Goal: Information Seeking & Learning: Learn about a topic

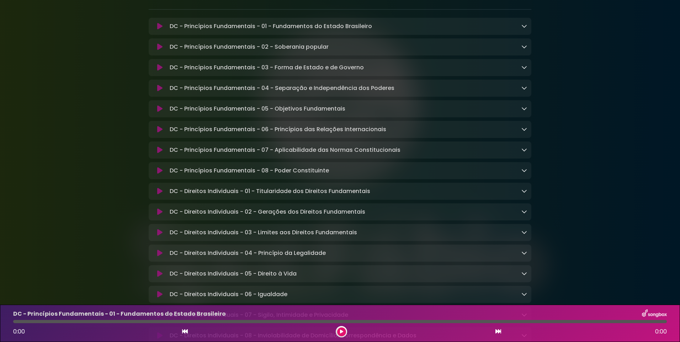
scroll to position [142, 0]
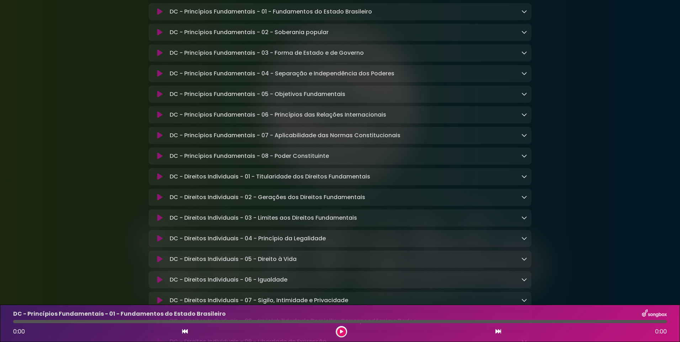
click at [160, 241] on icon at bounding box center [159, 238] width 5 height 7
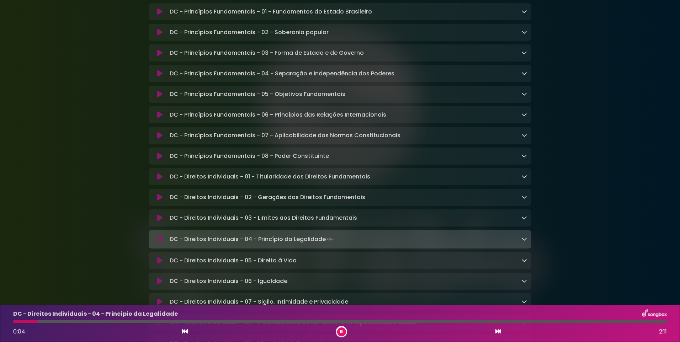
click at [185, 324] on div "DC - Direitos Individuais - 04 - Princípio da Legalidade 0:04 2:11" at bounding box center [340, 323] width 662 height 28
click at [186, 321] on div at bounding box center [339, 321] width 653 height 3
click at [159, 221] on icon at bounding box center [159, 217] width 5 height 7
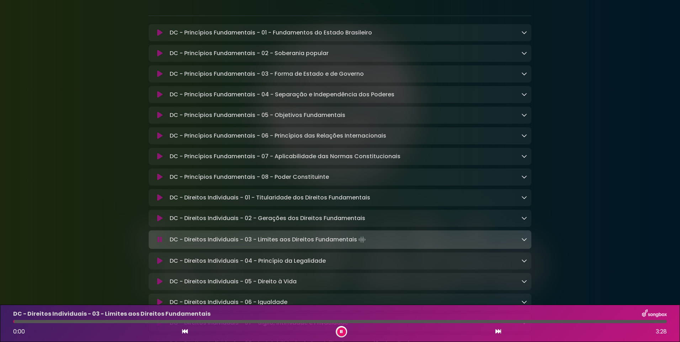
scroll to position [107, 0]
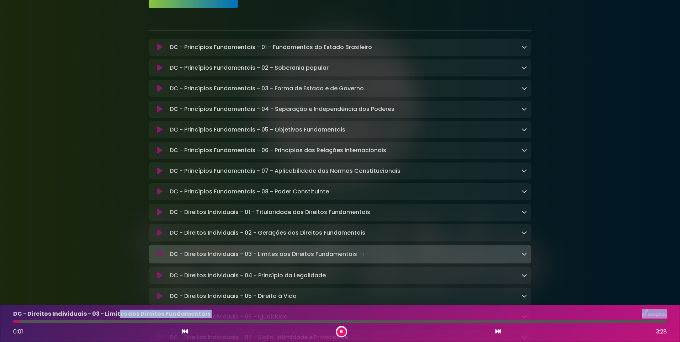
click at [120, 321] on div "DC - Direitos Individuais - 03 - Limites aos Direitos Fundamentais 0:01 3:28" at bounding box center [340, 323] width 662 height 28
click at [121, 321] on div at bounding box center [339, 321] width 653 height 3
click at [158, 234] on icon at bounding box center [159, 232] width 5 height 7
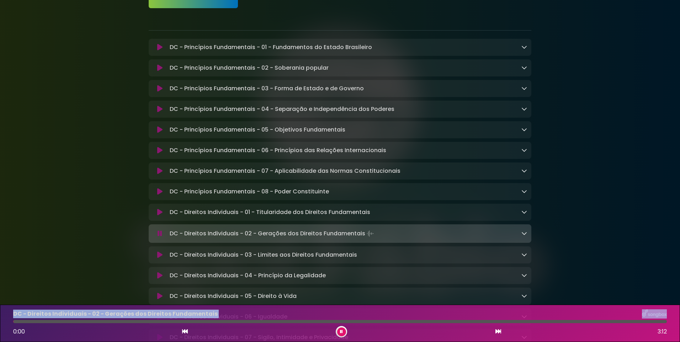
click at [126, 321] on div at bounding box center [339, 321] width 653 height 3
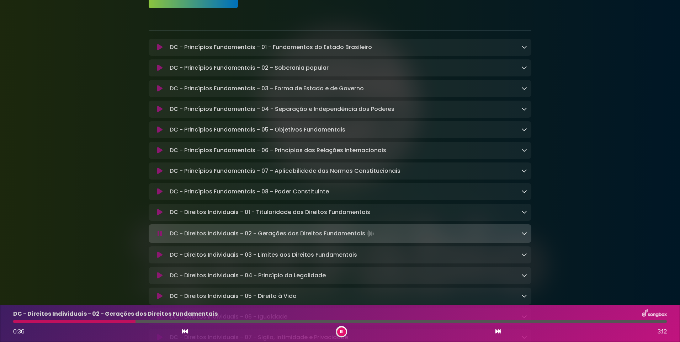
click at [158, 216] on icon at bounding box center [159, 212] width 5 height 7
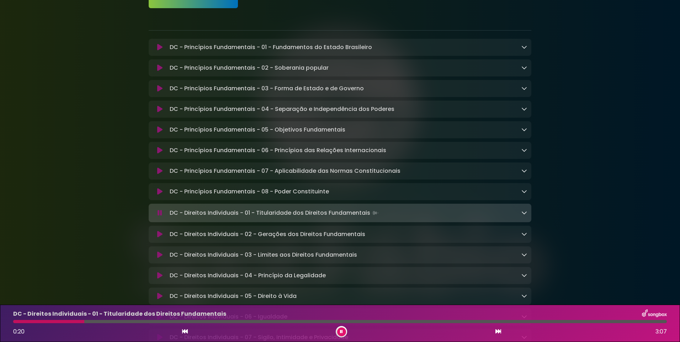
click at [160, 191] on icon at bounding box center [159, 191] width 5 height 7
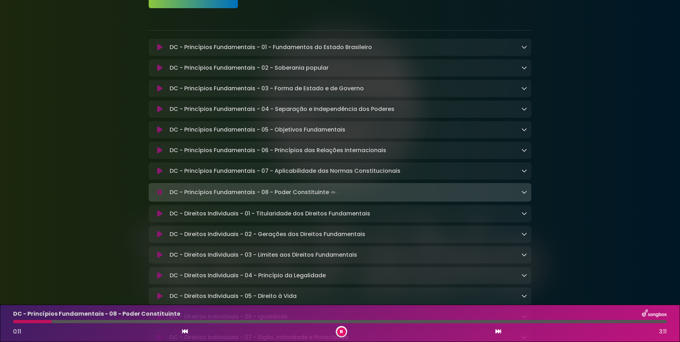
click at [276, 179] on div "DC - Princípios Fundamentais - 07 - Aplicabilidade das Normas Constitucionais L…" at bounding box center [340, 170] width 382 height 17
click at [157, 108] on icon at bounding box center [159, 109] width 5 height 7
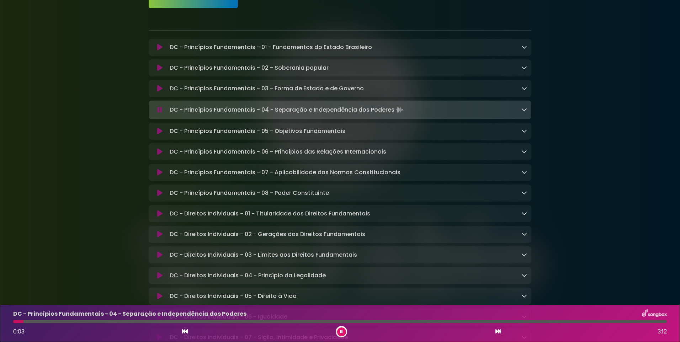
click at [158, 87] on icon at bounding box center [159, 88] width 5 height 7
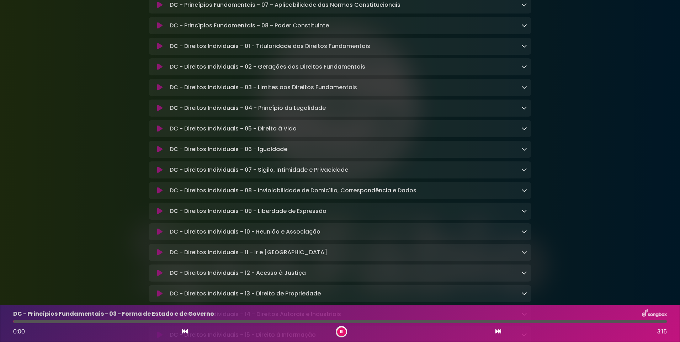
scroll to position [284, 0]
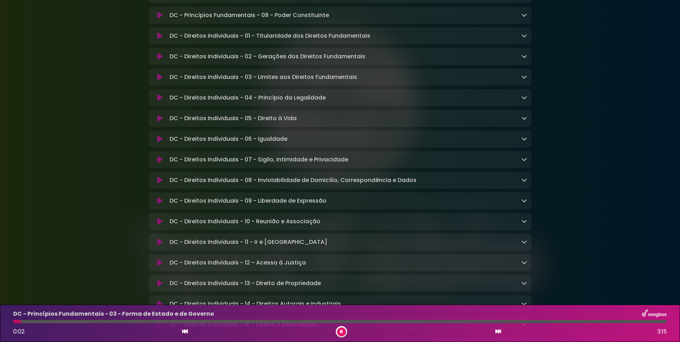
click at [162, 246] on icon at bounding box center [159, 241] width 5 height 7
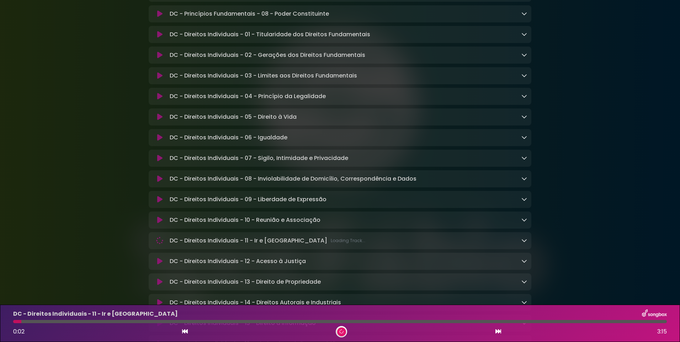
scroll to position [283, 0]
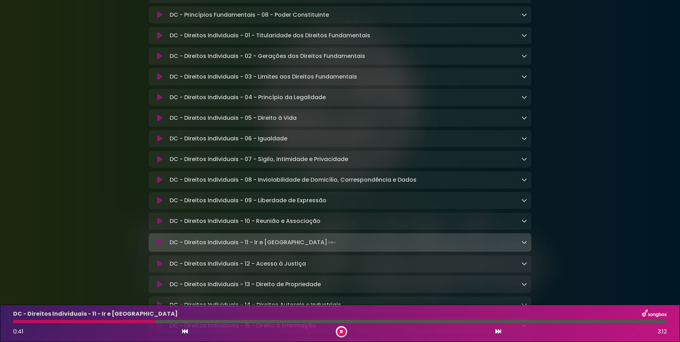
click at [163, 267] on button at bounding box center [160, 263] width 14 height 7
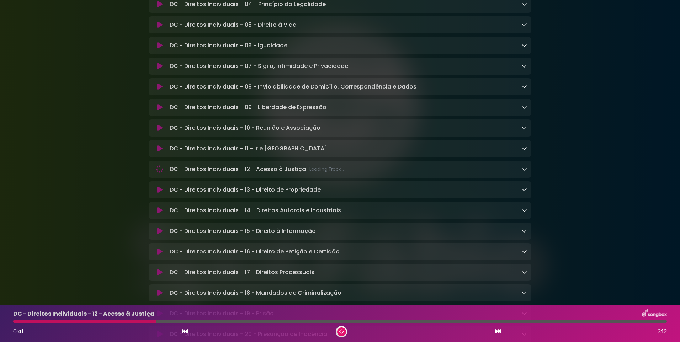
scroll to position [390, 0]
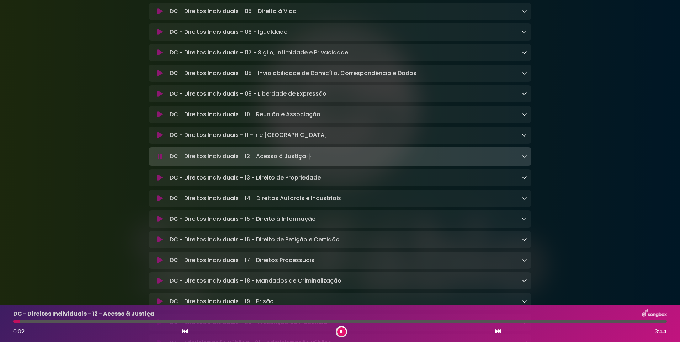
click at [160, 181] on icon at bounding box center [159, 177] width 5 height 7
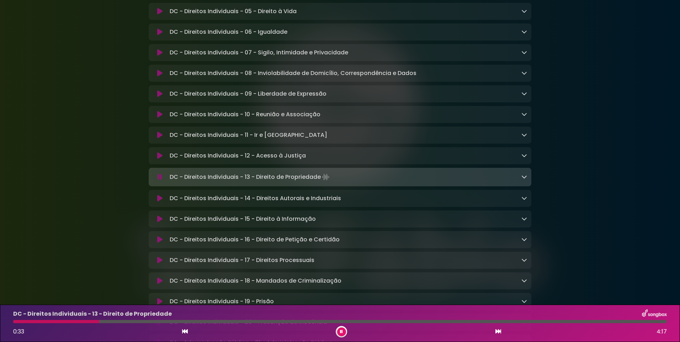
click at [157, 202] on icon at bounding box center [159, 198] width 5 height 7
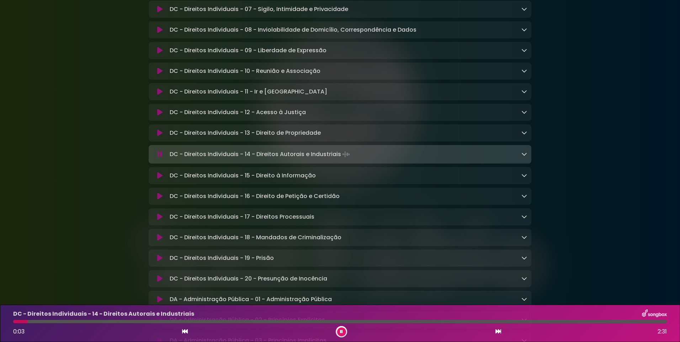
scroll to position [497, 0]
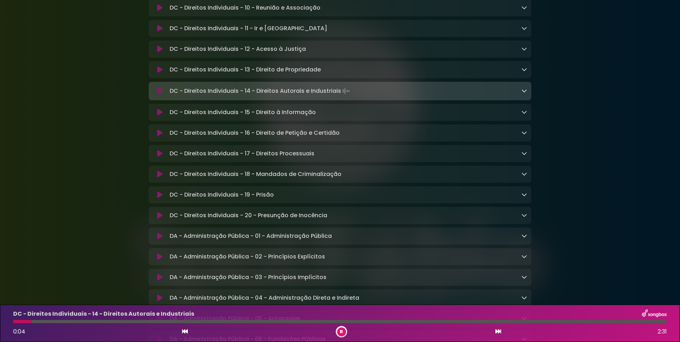
click at [158, 136] on icon at bounding box center [159, 132] width 5 height 7
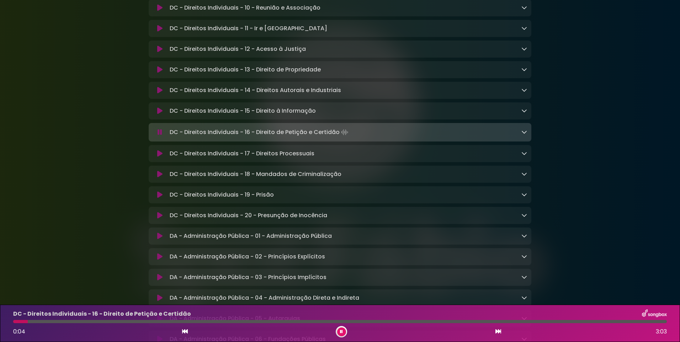
click at [157, 157] on icon at bounding box center [159, 153] width 5 height 7
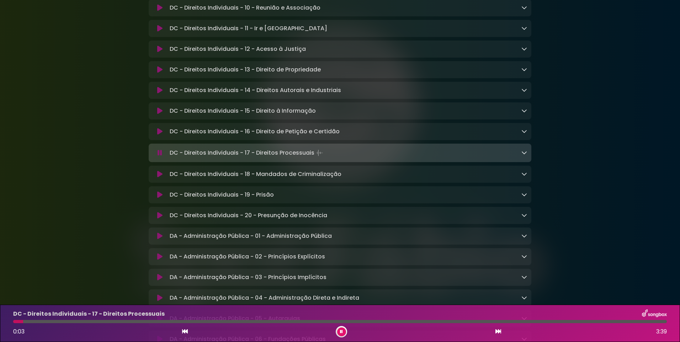
click at [157, 178] on icon at bounding box center [159, 174] width 5 height 7
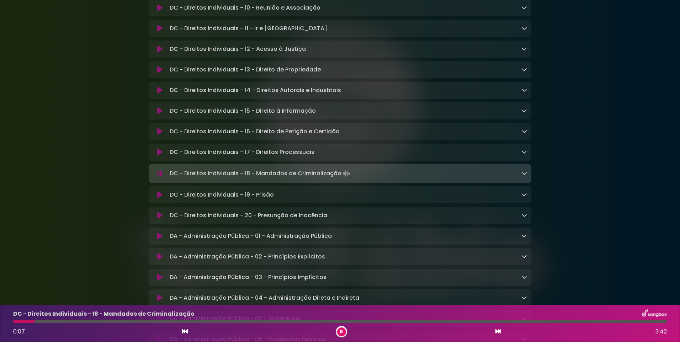
click at [159, 177] on icon at bounding box center [159, 173] width 5 height 7
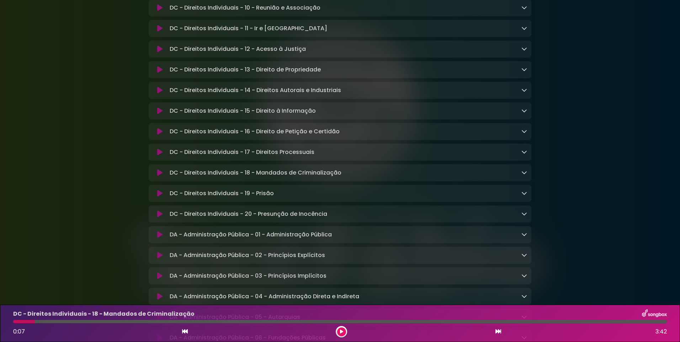
click at [157, 218] on icon at bounding box center [159, 213] width 5 height 7
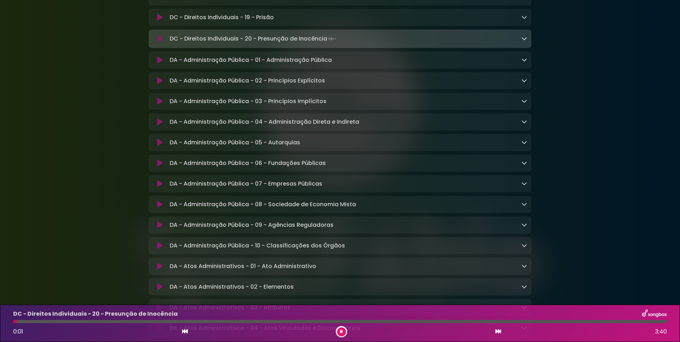
scroll to position [745, 0]
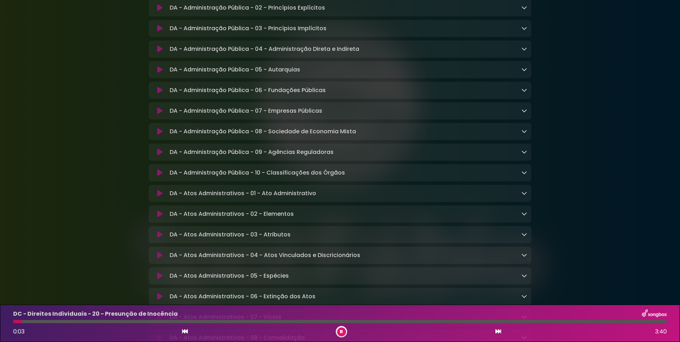
click at [163, 176] on button at bounding box center [160, 172] width 14 height 7
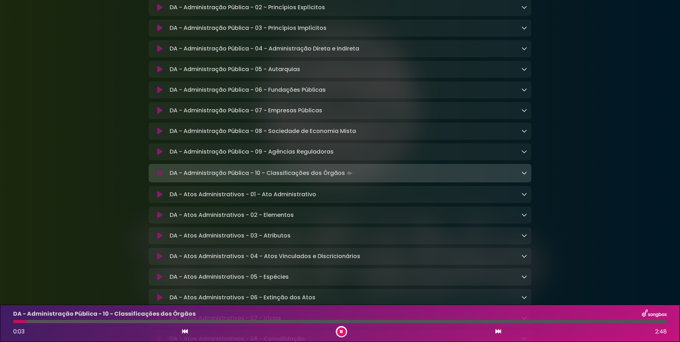
click at [157, 198] on icon at bounding box center [159, 194] width 5 height 7
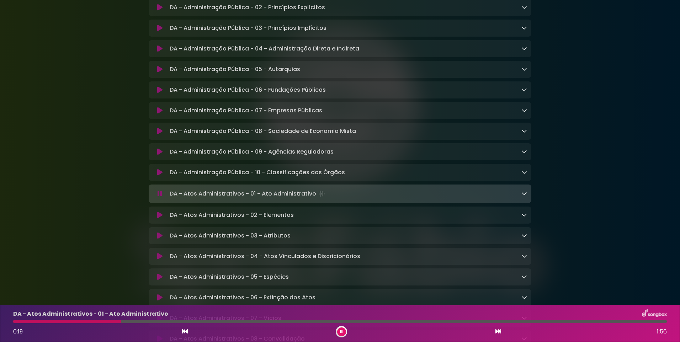
click at [261, 219] on p "DA - Atos Administrativos - 02 - Elementos Loading Track..." at bounding box center [232, 215] width 124 height 9
click at [160, 219] on icon at bounding box center [159, 214] width 5 height 7
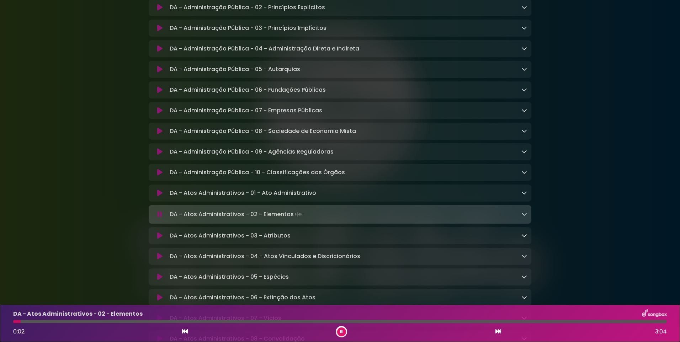
click at [157, 239] on icon at bounding box center [159, 235] width 5 height 7
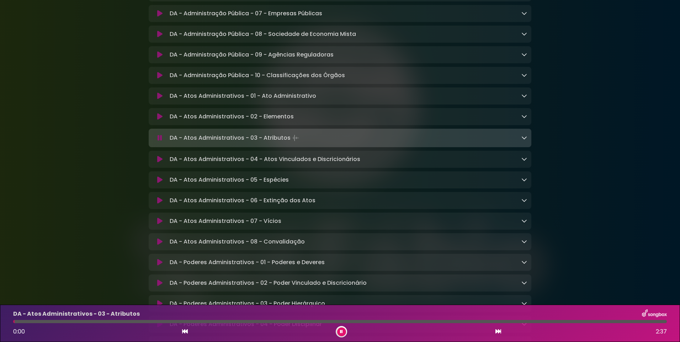
scroll to position [851, 0]
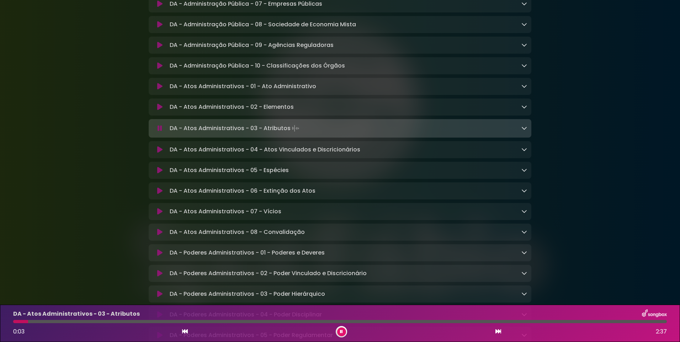
click at [50, 321] on div at bounding box center [339, 321] width 653 height 3
click at [82, 321] on div at bounding box center [339, 321] width 653 height 3
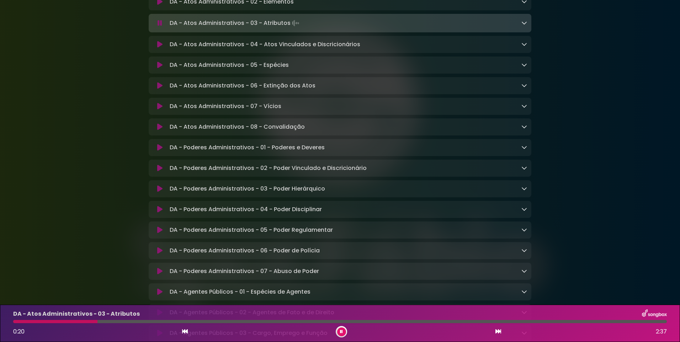
scroll to position [957, 0]
click at [161, 150] on icon at bounding box center [159, 146] width 5 height 7
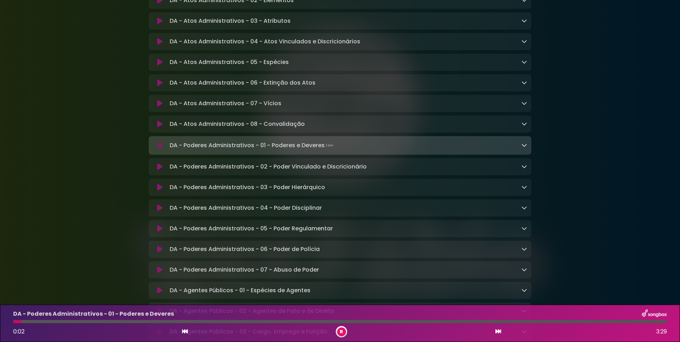
click at [29, 323] on div "DA - Poderes Administrativos - 01 - Poderes e Deveres 0:02 3:29" at bounding box center [340, 323] width 662 height 28
click at [41, 321] on div at bounding box center [339, 321] width 653 height 3
click at [157, 191] on icon at bounding box center [159, 187] width 5 height 7
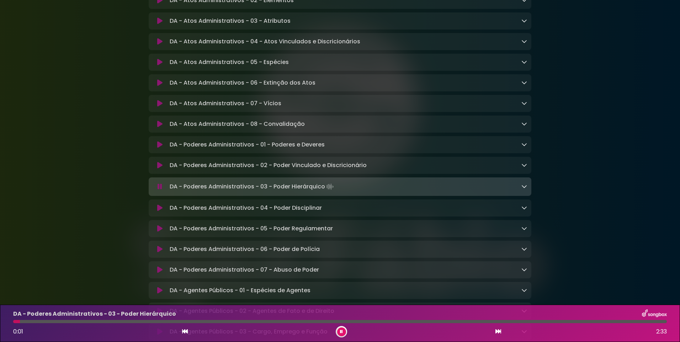
click at [162, 211] on icon at bounding box center [159, 207] width 5 height 7
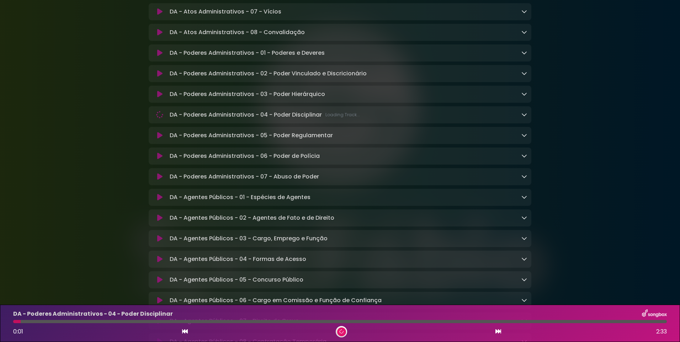
scroll to position [1064, 0]
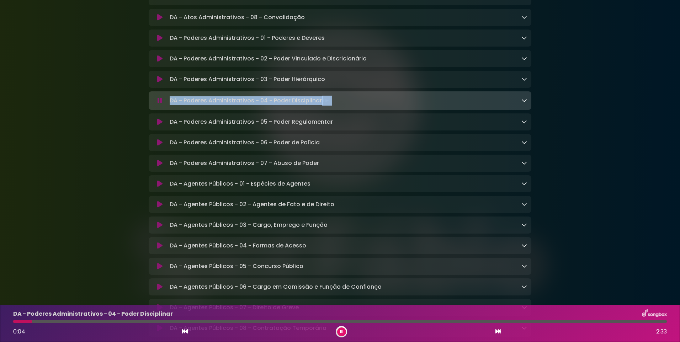
drag, startPoint x: 337, startPoint y: 117, endPoint x: 162, endPoint y: 118, distance: 174.5
click at [162, 106] on div "DA - Poderes Administrativos - 04 - Poder Disciplinar Loading Track..." at bounding box center [340, 101] width 374 height 10
drag, startPoint x: 162, startPoint y: 118, endPoint x: 210, endPoint y: 116, distance: 48.4
copy div "DA - Poderes Administrativos - 04 - Poder Disciplinar"
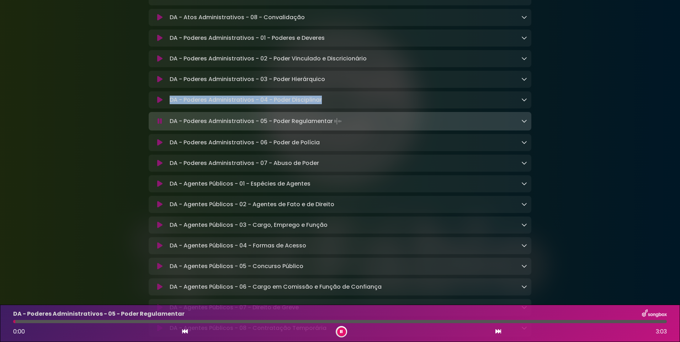
click at [345, 332] on button at bounding box center [341, 331] width 9 height 9
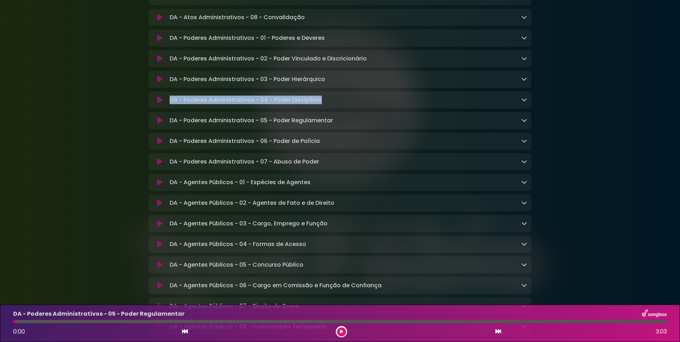
click at [162, 103] on icon at bounding box center [159, 99] width 5 height 7
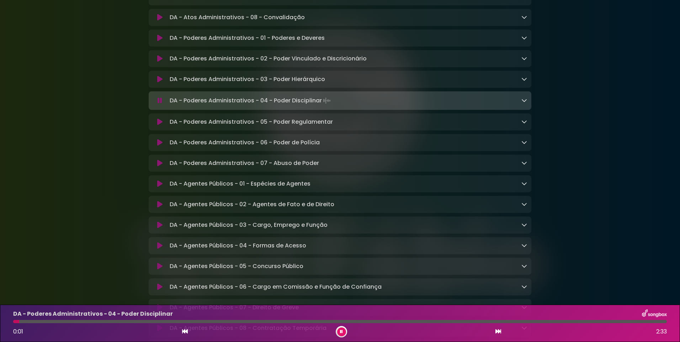
click at [160, 126] on div "DA - Poderes Administrativos - 05 - Poder Regulamentar Loading Track..." at bounding box center [340, 122] width 374 height 9
click at [159, 125] on icon at bounding box center [159, 121] width 5 height 7
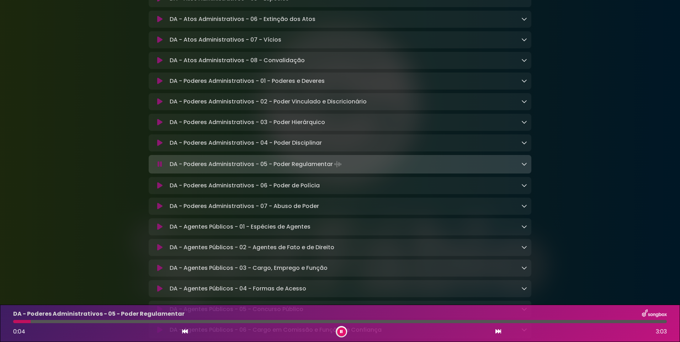
scroll to position [1029, 0]
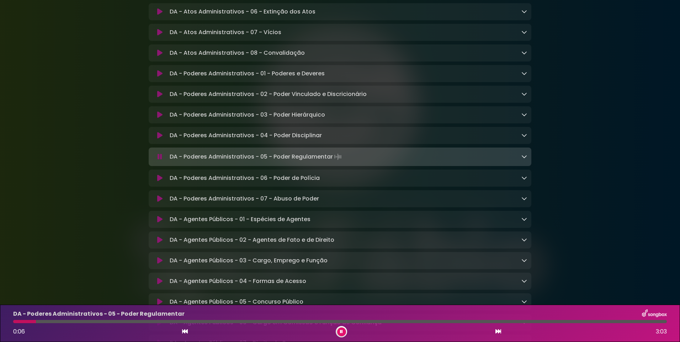
click at [107, 322] on div at bounding box center [339, 321] width 653 height 3
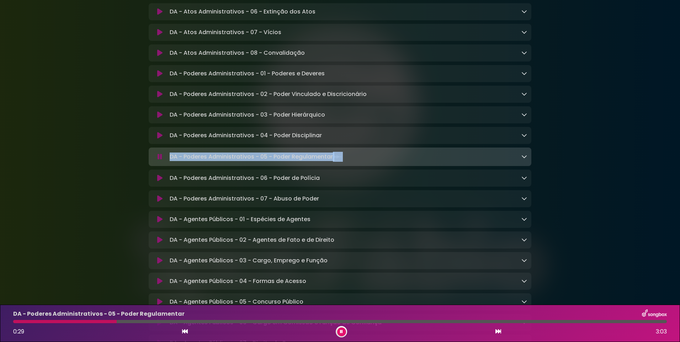
drag, startPoint x: 347, startPoint y: 173, endPoint x: 151, endPoint y: 168, distance: 196.6
click at [151, 166] on div "DA - Poderes Administrativos - 05 - Poder Regulamentar Loading Track..." at bounding box center [340, 156] width 382 height 18
drag, startPoint x: 151, startPoint y: 168, endPoint x: 208, endPoint y: 175, distance: 57.6
copy div "DA - Poderes Administrativos - 05 - Poder Regulamentar"
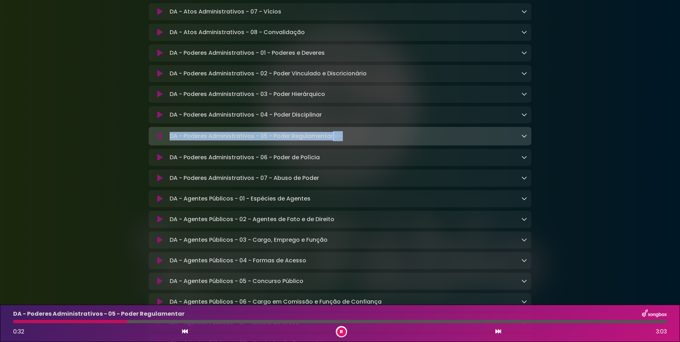
scroll to position [1064, 0]
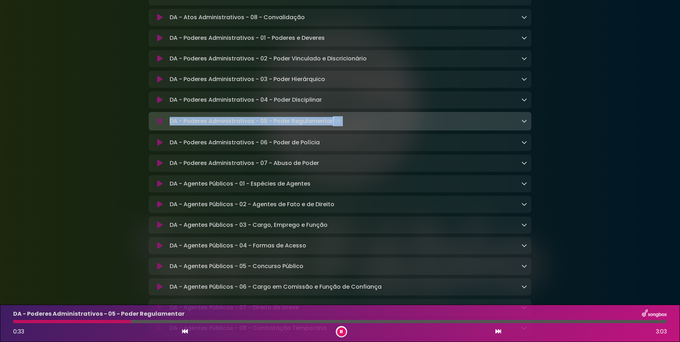
click at [158, 208] on icon at bounding box center [159, 204] width 5 height 7
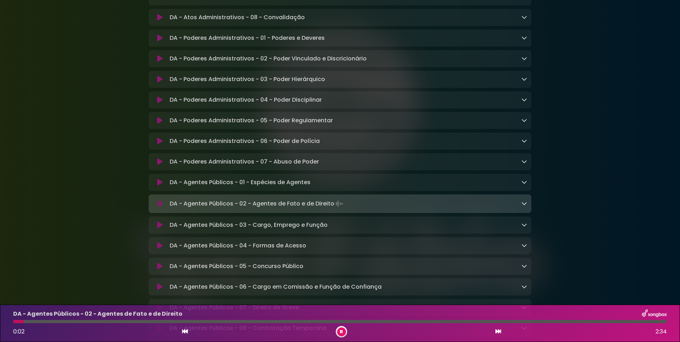
click at [32, 321] on div at bounding box center [339, 321] width 653 height 3
click at [66, 323] on div "DA - Agentes Públicos - 02 - Agentes de Fato e de Direito 0:05 2:34" at bounding box center [340, 323] width 662 height 28
click at [68, 321] on div at bounding box center [339, 321] width 653 height 3
click at [161, 229] on icon at bounding box center [159, 224] width 5 height 7
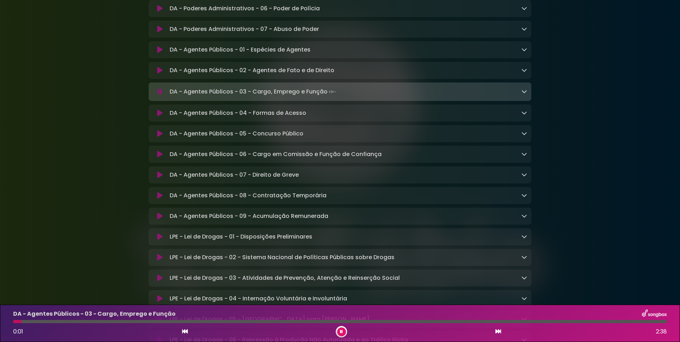
scroll to position [1277, 0]
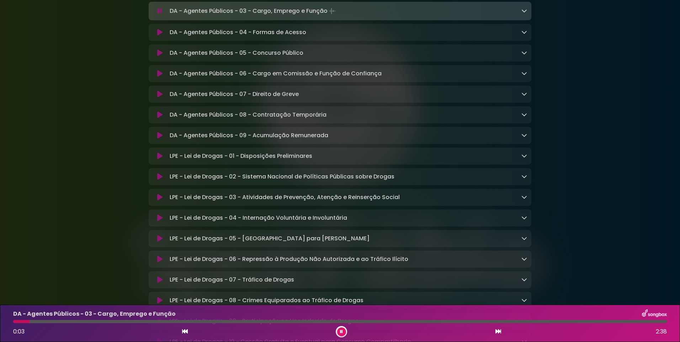
click at [157, 57] on icon at bounding box center [159, 52] width 5 height 7
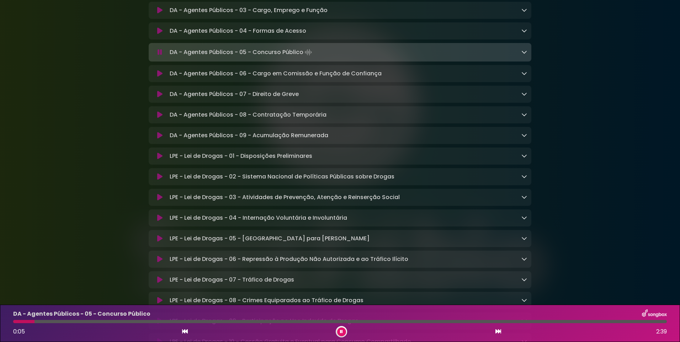
click at [162, 77] on icon at bounding box center [159, 73] width 5 height 7
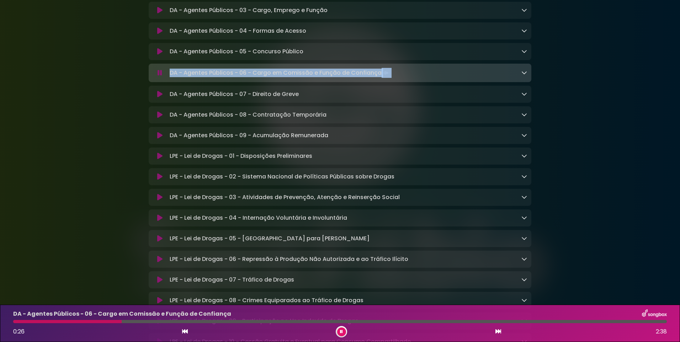
drag, startPoint x: 395, startPoint y: 93, endPoint x: 169, endPoint y: 96, distance: 226.1
click at [167, 78] on div "DA - Agentes Públicos - 06 - Cargo em Comissão e Função de Confiança Loading Tr…" at bounding box center [347, 73] width 360 height 10
drag, startPoint x: 169, startPoint y: 96, endPoint x: 212, endPoint y: 92, distance: 43.5
copy p "DA - Agentes Públicos - 06 - Cargo em Comissão e Função de Confiança"
drag, startPoint x: 156, startPoint y: 115, endPoint x: 150, endPoint y: 117, distance: 6.0
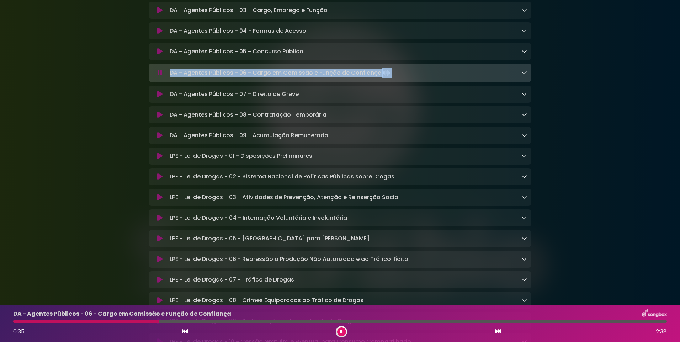
click at [156, 98] on button at bounding box center [160, 94] width 14 height 7
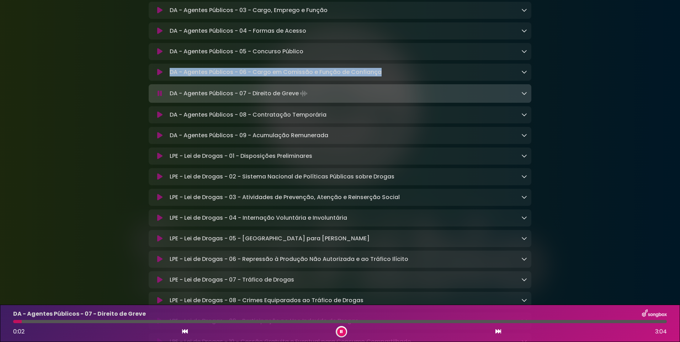
click at [160, 118] on icon at bounding box center [159, 114] width 5 height 7
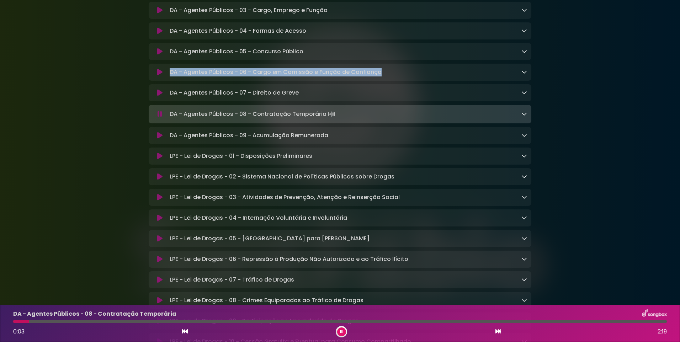
click at [160, 139] on icon at bounding box center [159, 135] width 5 height 7
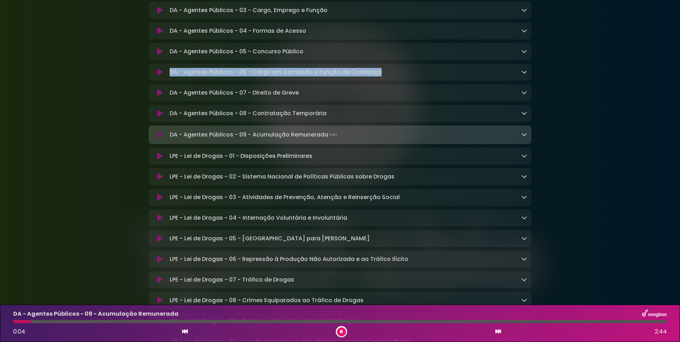
click at [157, 160] on icon at bounding box center [159, 155] width 5 height 7
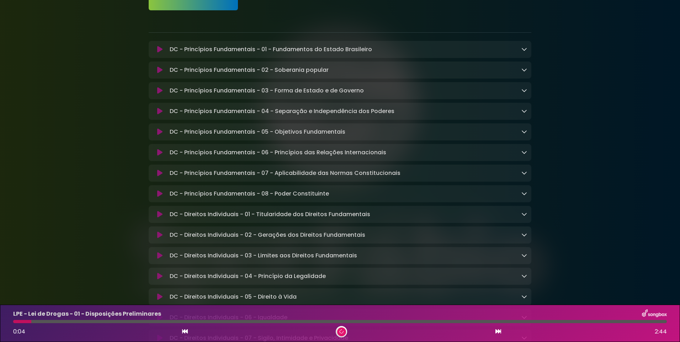
scroll to position [0, 0]
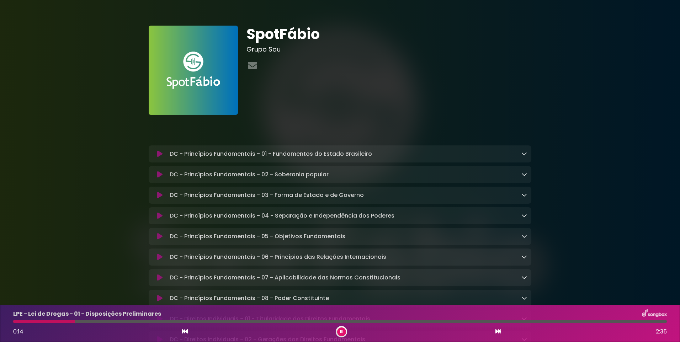
click at [75, 321] on div at bounding box center [339, 321] width 653 height 3
click at [161, 154] on icon at bounding box center [159, 153] width 5 height 7
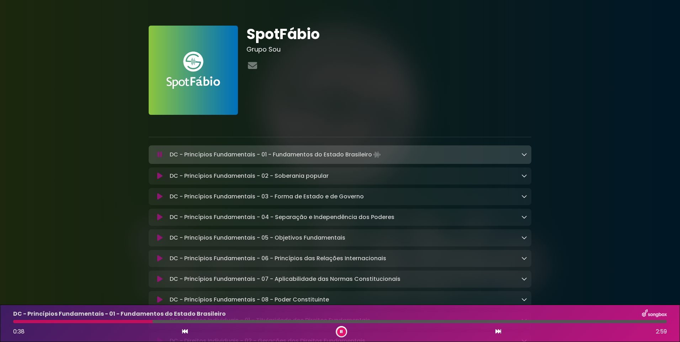
click at [152, 323] on div at bounding box center [339, 321] width 653 height 3
click at [160, 177] on icon at bounding box center [159, 175] width 5 height 7
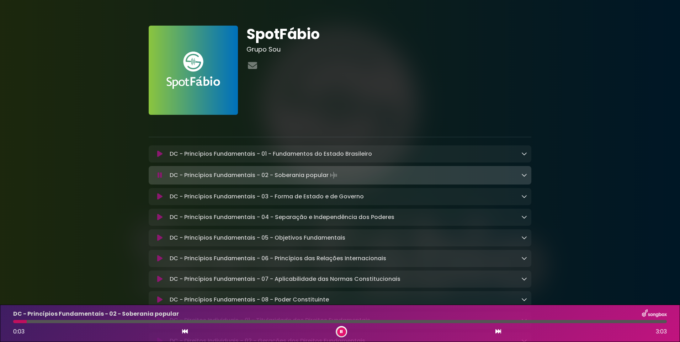
click at [43, 322] on div at bounding box center [339, 321] width 653 height 3
click at [161, 195] on icon at bounding box center [159, 196] width 5 height 7
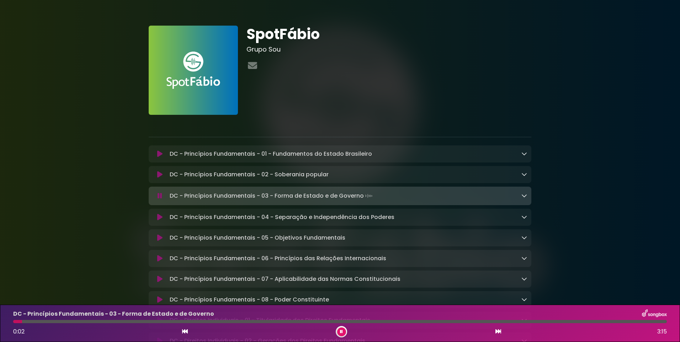
drag, startPoint x: 159, startPoint y: 216, endPoint x: 156, endPoint y: 219, distance: 3.8
click at [158, 217] on icon at bounding box center [159, 217] width 5 height 7
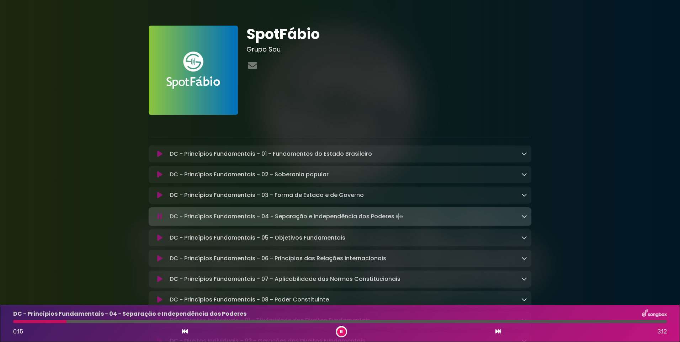
click at [160, 237] on icon at bounding box center [159, 237] width 5 height 7
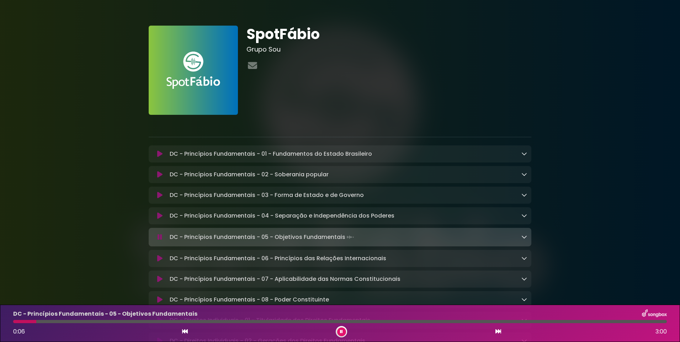
click at [158, 257] on icon at bounding box center [159, 258] width 5 height 7
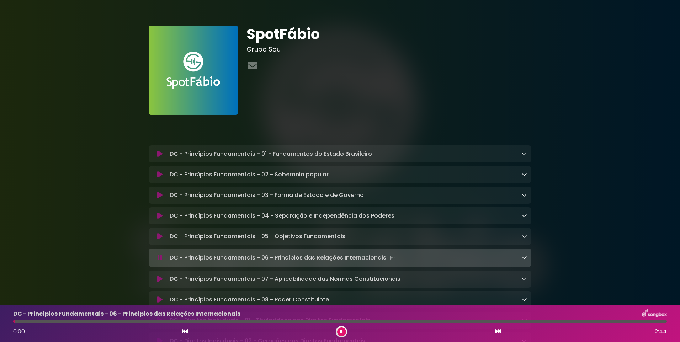
scroll to position [71, 0]
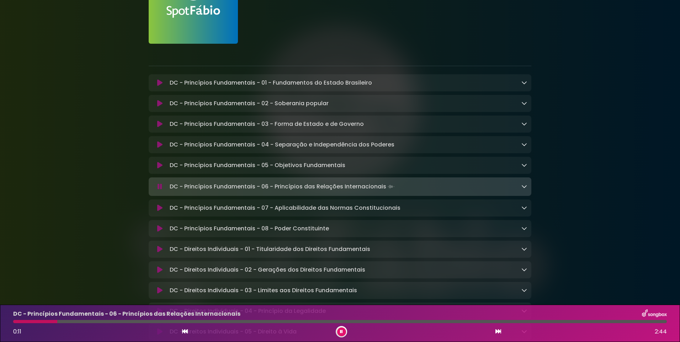
click at [160, 207] on icon at bounding box center [159, 207] width 5 height 7
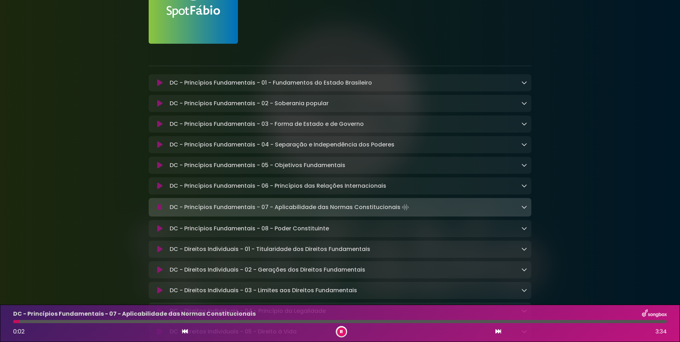
click at [159, 229] on icon at bounding box center [159, 228] width 5 height 7
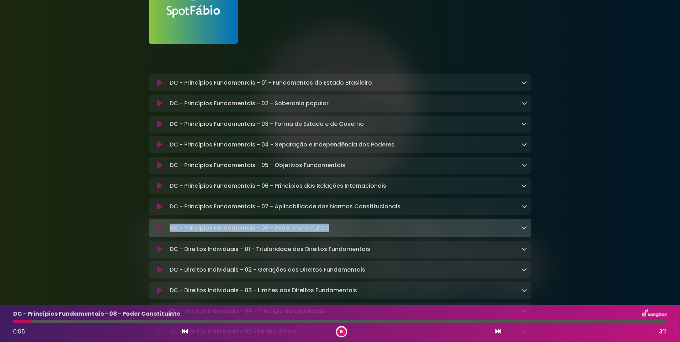
drag, startPoint x: 327, startPoint y: 230, endPoint x: 167, endPoint y: 234, distance: 160.0
click at [167, 233] on div "DC - Princípios Fundamentais - 08 - Poder Constituinte Loading Track..." at bounding box center [347, 228] width 360 height 10
drag, startPoint x: 166, startPoint y: 234, endPoint x: 184, endPoint y: 230, distance: 17.8
copy p "DC - Princípios Fundamentais - 08 - Poder Constituinte"
click at [159, 230] on icon at bounding box center [159, 227] width 5 height 7
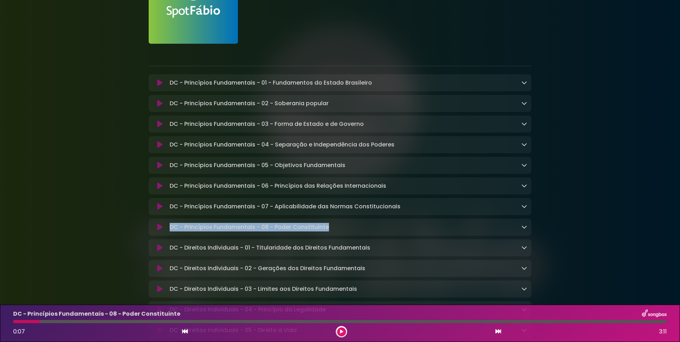
click at [156, 251] on button at bounding box center [160, 247] width 14 height 7
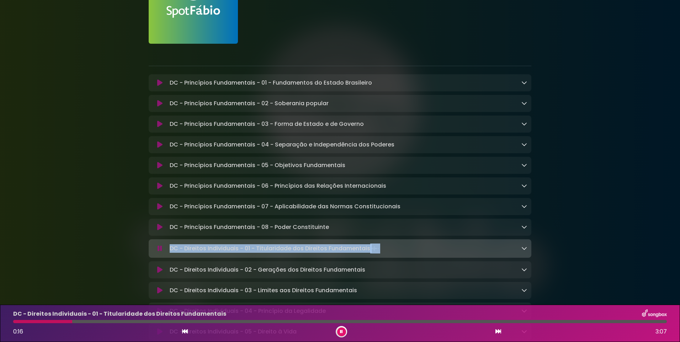
drag, startPoint x: 383, startPoint y: 247, endPoint x: 161, endPoint y: 253, distance: 222.6
click at [160, 253] on div "DC - Direitos Individuais - 01 - Titularidade dos Direitos Fundamentais Loading…" at bounding box center [340, 248] width 374 height 10
drag, startPoint x: 161, startPoint y: 253, endPoint x: 177, endPoint y: 252, distance: 16.0
copy div "DC - Direitos Individuais - 01 - Titularidade dos Direitos Fundamentais"
click at [160, 271] on icon at bounding box center [159, 269] width 5 height 7
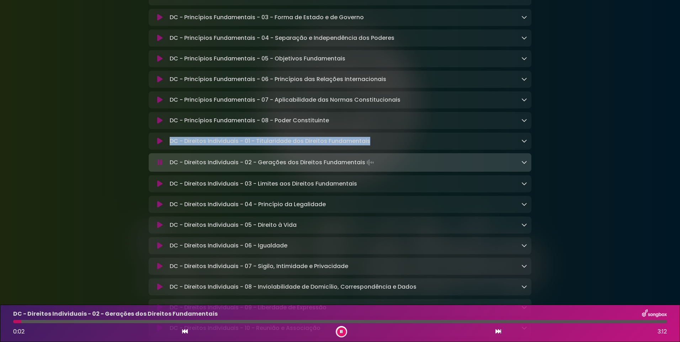
scroll to position [213, 0]
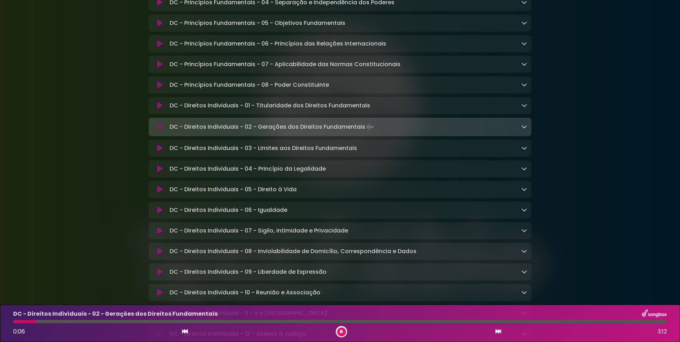
click at [60, 320] on div "DC - Direitos Individuais - 02 - Gerações dos Direitos Fundamentais 0:06 3:12" at bounding box center [340, 323] width 662 height 28
click at [53, 322] on div at bounding box center [339, 321] width 653 height 3
click at [157, 152] on icon at bounding box center [159, 148] width 5 height 7
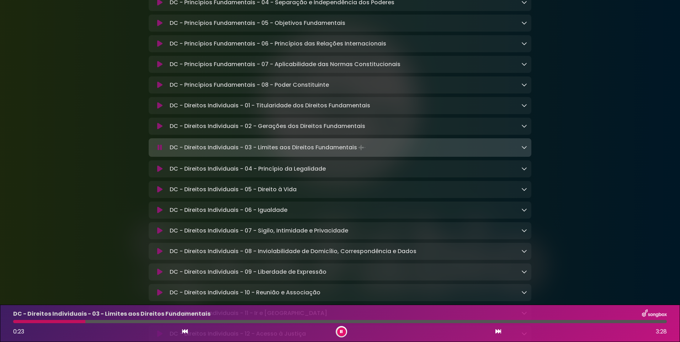
click at [157, 171] on icon at bounding box center [159, 168] width 5 height 7
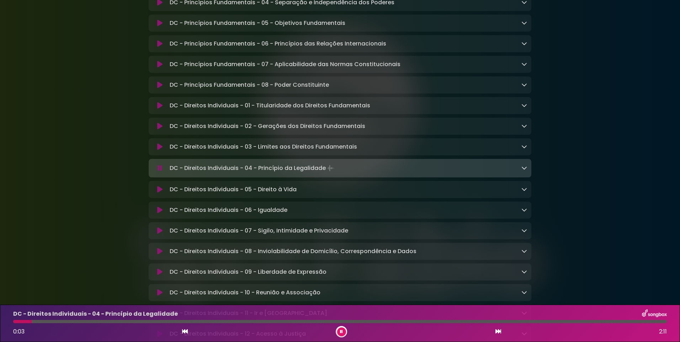
click at [158, 193] on icon at bounding box center [159, 189] width 5 height 7
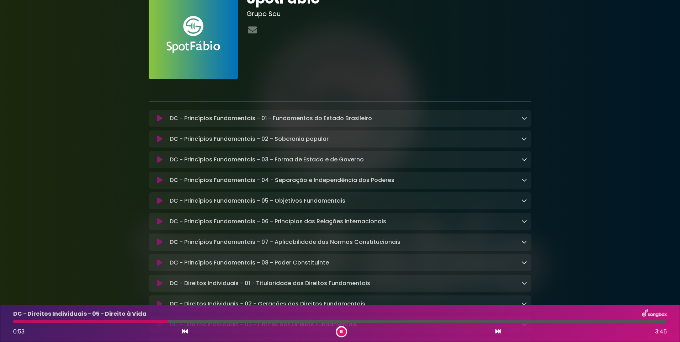
scroll to position [0, 0]
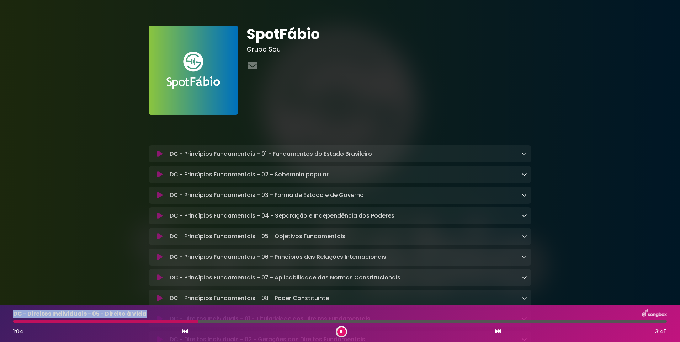
drag, startPoint x: 145, startPoint y: 315, endPoint x: 7, endPoint y: 316, distance: 137.5
click at [7, 316] on div "DC - Direitos Individuais - 05 - Direito à Vida 1:04 3:45" at bounding box center [340, 323] width 680 height 37
drag, startPoint x: 7, startPoint y: 316, endPoint x: 58, endPoint y: 312, distance: 50.2
copy p "DC - Direitos Individuais - 05 - Direito à Vida"
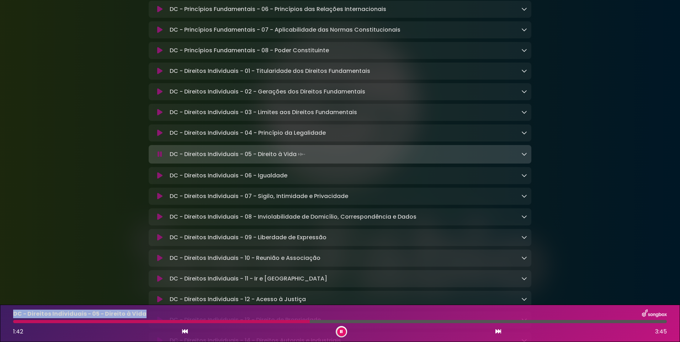
scroll to position [249, 0]
click at [343, 333] on button at bounding box center [341, 331] width 9 height 9
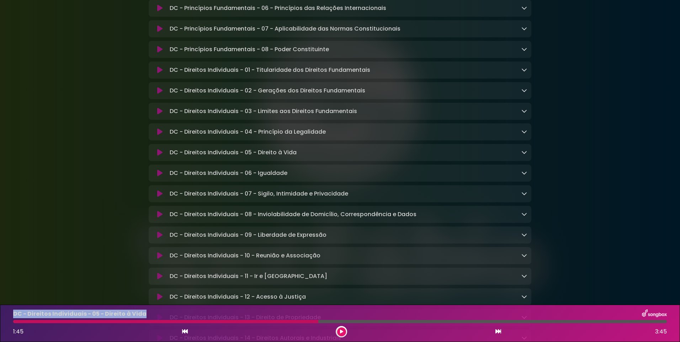
scroll to position [355, 0]
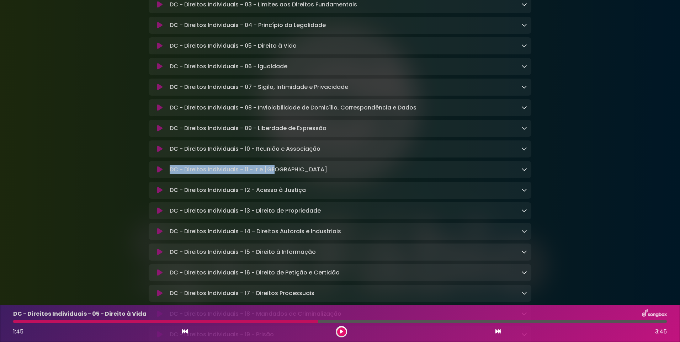
drag, startPoint x: 293, startPoint y: 173, endPoint x: 164, endPoint y: 176, distance: 129.4
click at [164, 174] on div "DC - Direitos Individuais - 11 - Ir e Vir Loading Track..." at bounding box center [340, 169] width 374 height 9
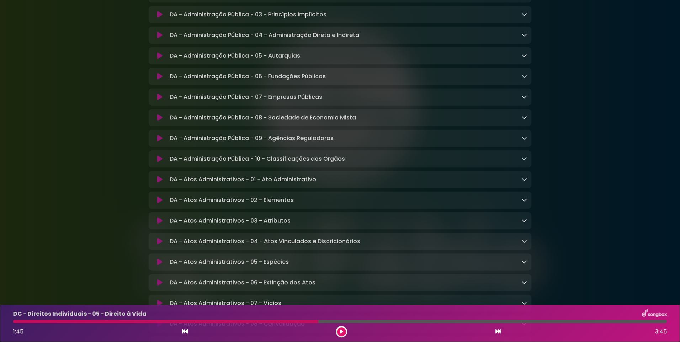
scroll to position [817, 0]
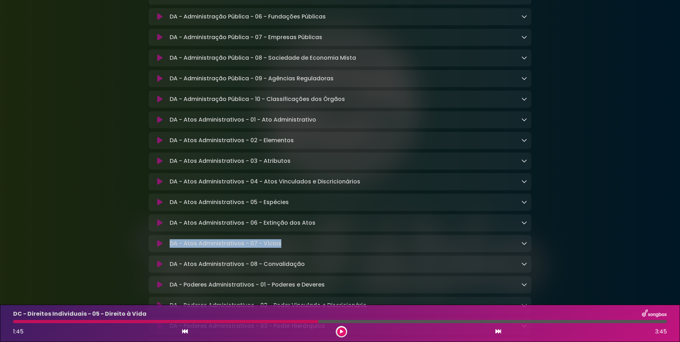
drag, startPoint x: 299, startPoint y: 258, endPoint x: 162, endPoint y: 264, distance: 136.6
click at [162, 252] on div "DA - Atos Administrativos - 07 - Vícios Loading Track..." at bounding box center [340, 243] width 382 height 17
drag, startPoint x: 162, startPoint y: 264, endPoint x: 263, endPoint y: 257, distance: 100.5
copy div "DA - Atos Administrativos - 07 - Vícios"
click at [156, 247] on button at bounding box center [160, 243] width 14 height 7
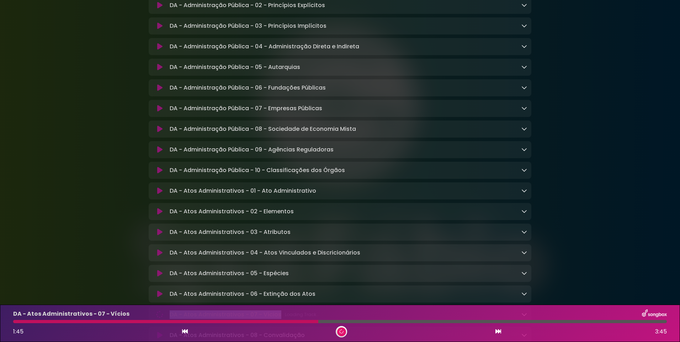
scroll to position [711, 0]
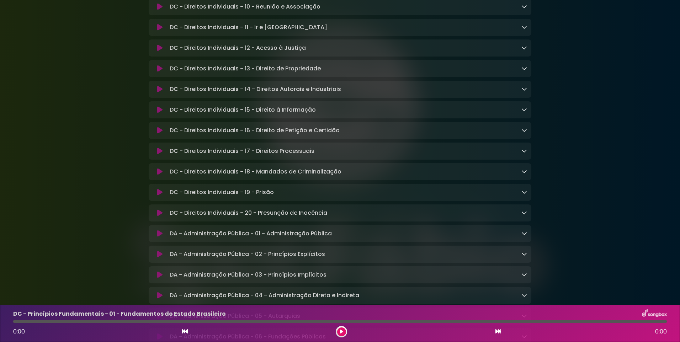
click at [157, 278] on button at bounding box center [160, 274] width 14 height 7
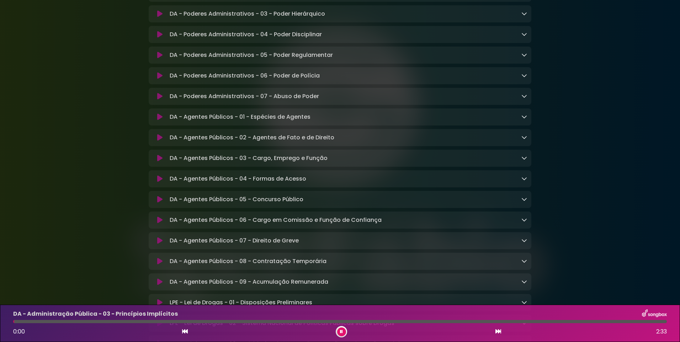
scroll to position [1138, 0]
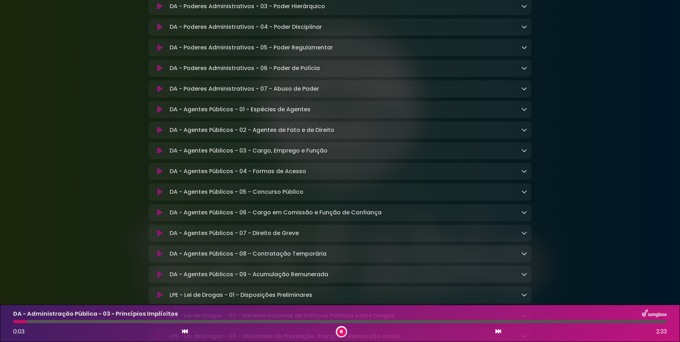
click at [159, 257] on icon at bounding box center [159, 253] width 5 height 7
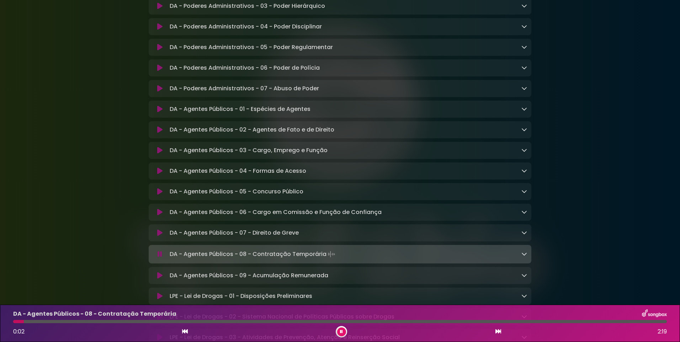
click at [155, 236] on button at bounding box center [160, 232] width 14 height 7
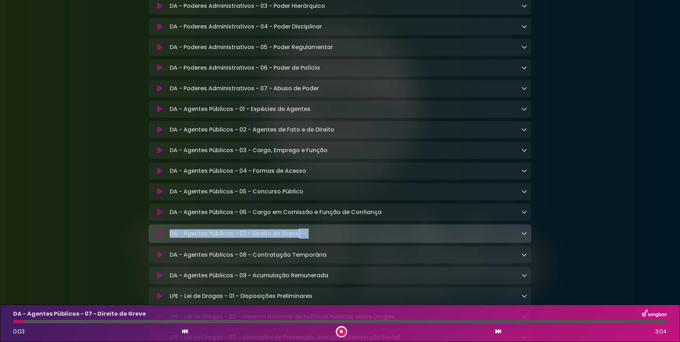
drag, startPoint x: 297, startPoint y: 247, endPoint x: 168, endPoint y: 254, distance: 129.9
click at [168, 238] on div "DA - Agentes Públicos - 07 - Direito de Greve Loading Track..." at bounding box center [347, 234] width 360 height 10
drag, startPoint x: 168, startPoint y: 254, endPoint x: 186, endPoint y: 252, distance: 18.6
copy p "DA - Agentes Públicos - 07 - Direito de Greve"
click at [156, 237] on button at bounding box center [160, 233] width 14 height 7
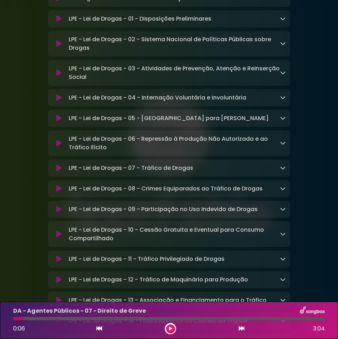
scroll to position [1457, 0]
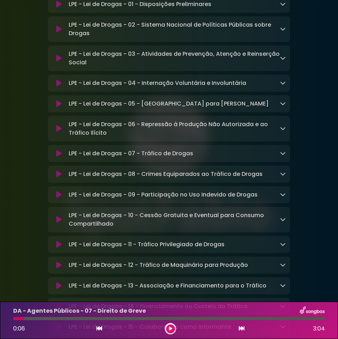
click at [62, 248] on button at bounding box center [59, 244] width 14 height 7
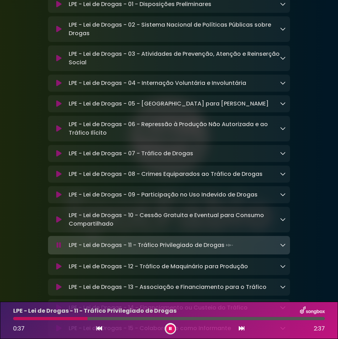
click at [55, 228] on div "LPE - Lei de Drogas - 10 - Cessão Gratuita e Eventual para Consumo Compartilhad…" at bounding box center [168, 219] width 233 height 17
click at [59, 223] on icon at bounding box center [58, 219] width 5 height 7
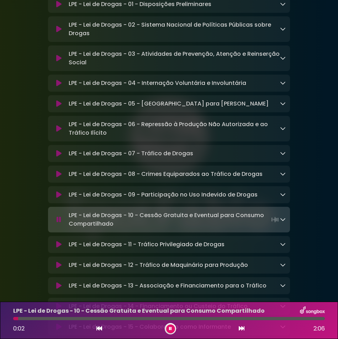
click at [59, 198] on icon at bounding box center [58, 194] width 5 height 7
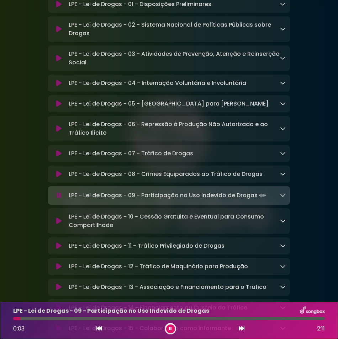
click at [60, 132] on icon at bounding box center [58, 128] width 5 height 7
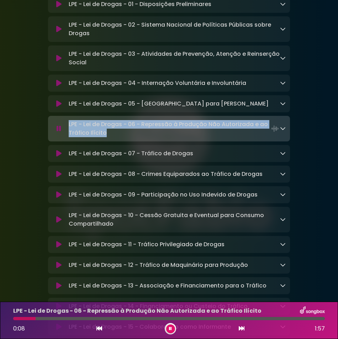
drag, startPoint x: 121, startPoint y: 147, endPoint x: 68, endPoint y: 138, distance: 53.8
click at [67, 137] on div "LPE - Lei de Drogas - 06 - Repressão à Produção Não Autorizada e ao Tráfico Ilí…" at bounding box center [176, 128] width 220 height 17
drag, startPoint x: 68, startPoint y: 138, endPoint x: 88, endPoint y: 139, distance: 20.6
copy p "LPE - Lei de Drogas - 06 - Repressão à Produção Não Autorizada e ao Tráfico Ilí…"
drag, startPoint x: 63, startPoint y: 140, endPoint x: 318, endPoint y: 16, distance: 284.1
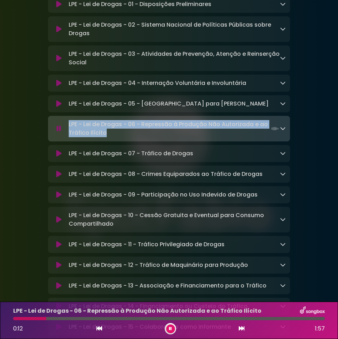
click at [63, 132] on button at bounding box center [59, 128] width 14 height 7
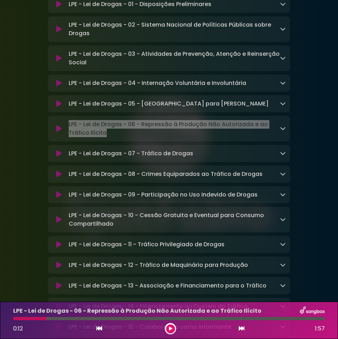
click at [56, 157] on icon at bounding box center [58, 153] width 5 height 7
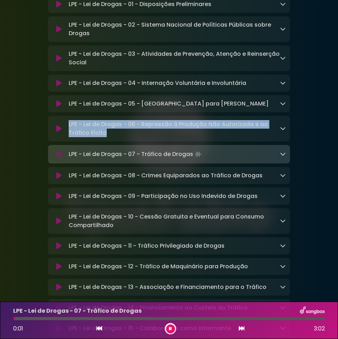
click at [56, 158] on button at bounding box center [59, 154] width 14 height 7
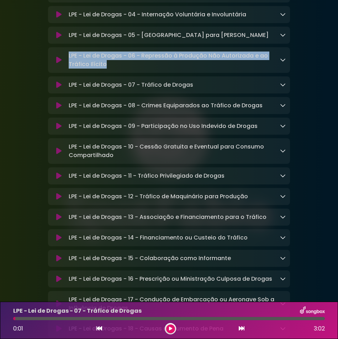
scroll to position [1528, 0]
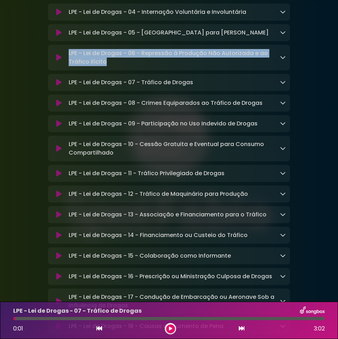
click at [58, 177] on icon at bounding box center [58, 173] width 5 height 7
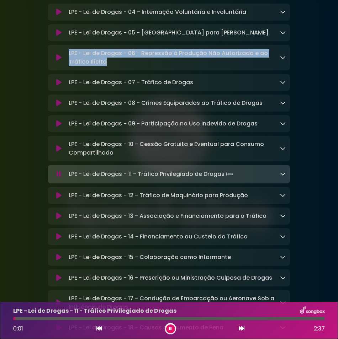
click at [58, 178] on icon at bounding box center [59, 174] width 5 height 7
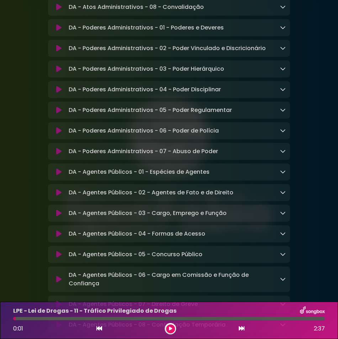
scroll to position [960, 0]
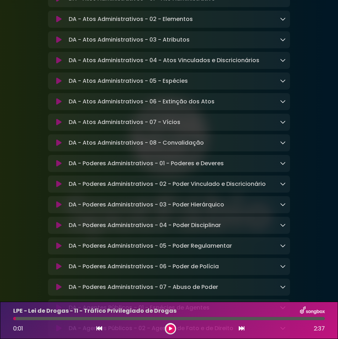
click at [56, 126] on icon at bounding box center [58, 122] width 5 height 7
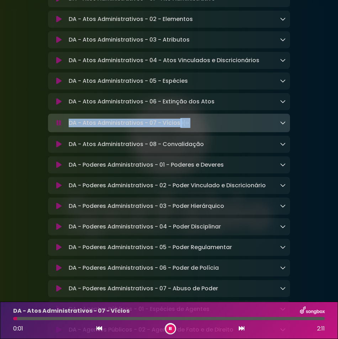
drag, startPoint x: 203, startPoint y: 133, endPoint x: 59, endPoint y: 135, distance: 143.3
click at [59, 128] on div "DA - Atos Administrativos - 07 - Vícios Loading Track..." at bounding box center [168, 123] width 233 height 10
copy div "DA - Atos Administrativos - 07 - Vícios"
click at [59, 127] on icon at bounding box center [59, 122] width 5 height 7
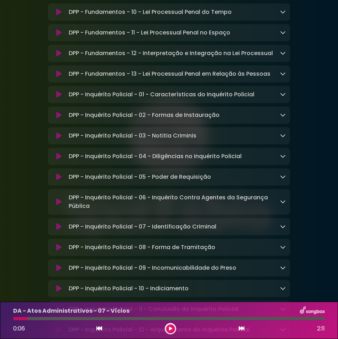
scroll to position [3057, 0]
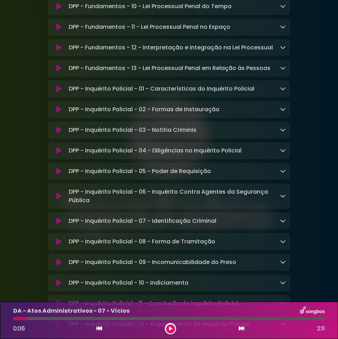
click at [62, 225] on button at bounding box center [59, 221] width 14 height 7
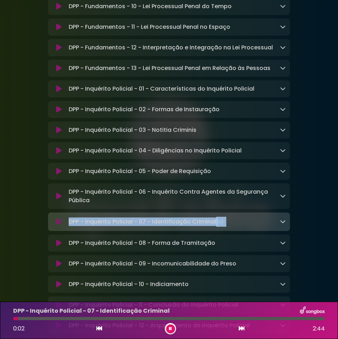
drag, startPoint x: 232, startPoint y: 253, endPoint x: 66, endPoint y: 256, distance: 166.7
click at [66, 227] on div "DPP - Inquérito Policial - 07 - Identificação Criminal Loading Track..." at bounding box center [176, 222] width 220 height 10
drag, startPoint x: 66, startPoint y: 256, endPoint x: 83, endPoint y: 256, distance: 17.4
drag, startPoint x: 83, startPoint y: 256, endPoint x: 59, endPoint y: 253, distance: 24.7
click at [59, 225] on icon at bounding box center [59, 221] width 5 height 7
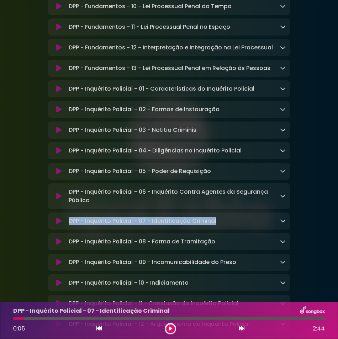
click at [59, 175] on icon at bounding box center [58, 171] width 5 height 7
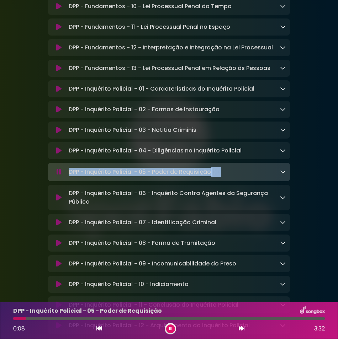
drag, startPoint x: 235, startPoint y: 203, endPoint x: 60, endPoint y: 203, distance: 175.2
click at [60, 177] on div "DPP - Inquérito Policial - 05 - Poder de Requisição Loading Track..." at bounding box center [168, 172] width 233 height 10
drag, startPoint x: 60, startPoint y: 203, endPoint x: 88, endPoint y: 202, distance: 28.5
copy div "DPP - Inquérito Policial - 05 - Poder de Requisição"
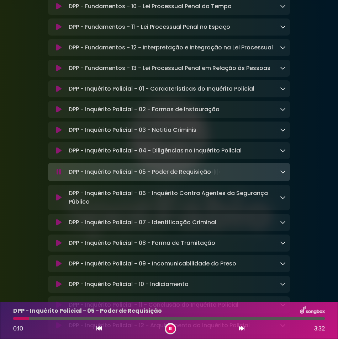
click at [172, 333] on div at bounding box center [170, 328] width 11 height 11
click at [171, 329] on icon at bounding box center [170, 329] width 3 height 4
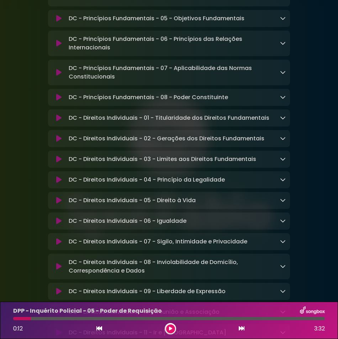
scroll to position [320, 0]
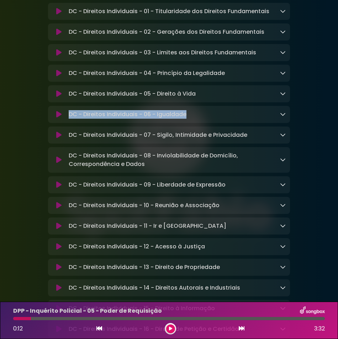
drag, startPoint x: 198, startPoint y: 117, endPoint x: 39, endPoint y: 111, distance: 159.0
drag, startPoint x: 39, startPoint y: 111, endPoint x: 103, endPoint y: 116, distance: 64.5
copy div "DC - Direitos Individuais - 06 - Igualdade"
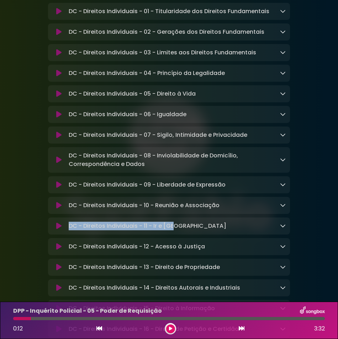
drag, startPoint x: 183, startPoint y: 232, endPoint x: 63, endPoint y: 235, distance: 119.8
click at [63, 230] on div "DC - Direitos Individuais - 11 - Ir e Vir Loading Track..." at bounding box center [168, 226] width 233 height 9
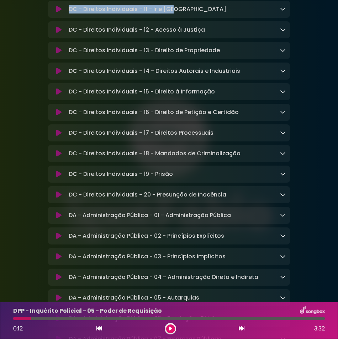
scroll to position [604, 0]
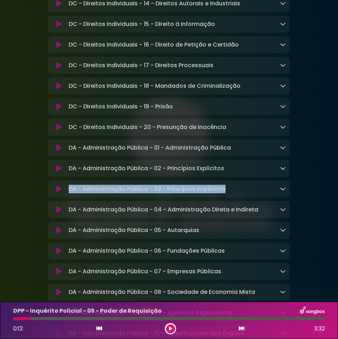
drag, startPoint x: 233, startPoint y: 202, endPoint x: 51, endPoint y: 198, distance: 181.7
click at [50, 193] on div "DA - Administração Pública - 03 - Princípios Implícitos Loading Track..." at bounding box center [169, 189] width 242 height 9
drag, startPoint x: 51, startPoint y: 198, endPoint x: 84, endPoint y: 201, distance: 32.9
copy div "DA - Administração Pública - 03 - Princípios Implícitos"
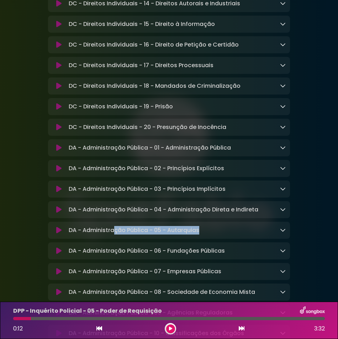
drag, startPoint x: 203, startPoint y: 240, endPoint x: 114, endPoint y: 247, distance: 88.8
click at [114, 239] on div "DA - Administração Pública - 05 - Autarquias Loading Track... Name" at bounding box center [169, 230] width 242 height 17
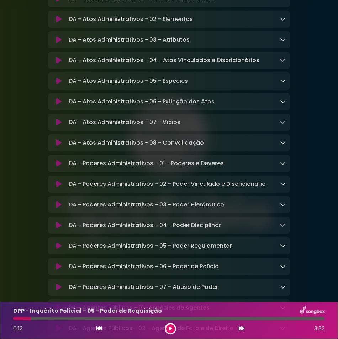
scroll to position [1102, 0]
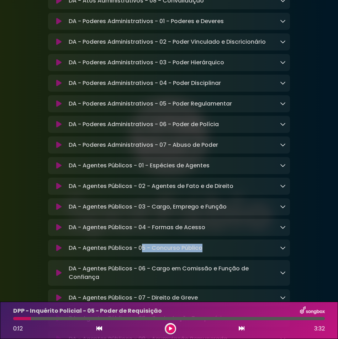
drag, startPoint x: 214, startPoint y: 270, endPoint x: 144, endPoint y: 267, distance: 70.1
click at [144, 252] on div "DA - Agentes Públicos - 05 - Concurso Público Loading Track..." at bounding box center [176, 248] width 220 height 9
drag, startPoint x: 144, startPoint y: 267, endPoint x: 312, endPoint y: 237, distance: 170.7
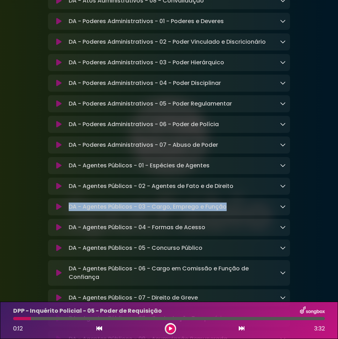
drag, startPoint x: 234, startPoint y: 224, endPoint x: 53, endPoint y: 226, distance: 180.6
click at [52, 211] on div "DA - Agentes Públicos - 03 - Cargo, Emprego e Função Loading Track..." at bounding box center [168, 207] width 233 height 9
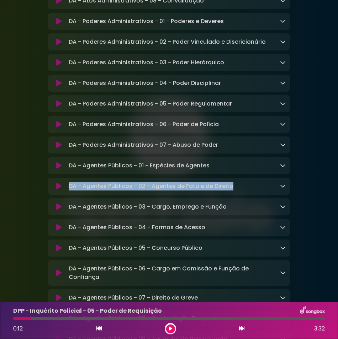
drag, startPoint x: 241, startPoint y: 203, endPoint x: 52, endPoint y: 208, distance: 189.9
click at [52, 190] on div "DA - Agentes Públicos - 02 - Agentes de Fato e de Direito Loading Track..." at bounding box center [169, 186] width 242 height 9
drag, startPoint x: 52, startPoint y: 208, endPoint x: 80, endPoint y: 204, distance: 28.8
copy div "DA - Agentes Públicos - 02 - Agentes de Fato e de Direito"
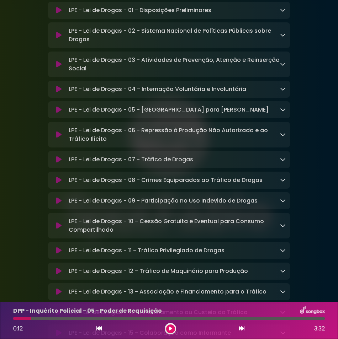
scroll to position [1457, 0]
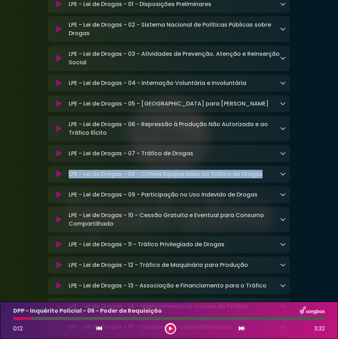
drag, startPoint x: 269, startPoint y: 190, endPoint x: 30, endPoint y: 180, distance: 239.4
drag, startPoint x: 30, startPoint y: 179, endPoint x: 94, endPoint y: 190, distance: 64.9
copy div "LPE - Lei de Drogas - 08 - Crimes Equiparados ao Tráfico de Drogas"
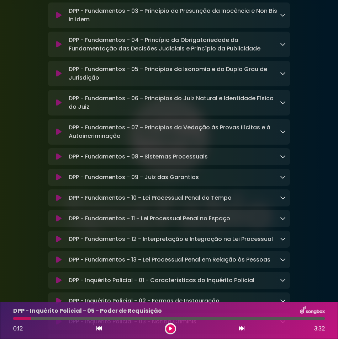
scroll to position [2879, 0]
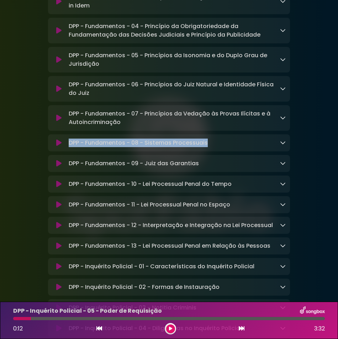
drag, startPoint x: 218, startPoint y: 173, endPoint x: 66, endPoint y: 176, distance: 152.1
click at [66, 147] on div "DPP - Fundamentos - 08 - Sistemas Processuais Loading Track..." at bounding box center [176, 143] width 220 height 9
drag, startPoint x: 66, startPoint y: 176, endPoint x: 78, endPoint y: 173, distance: 12.3
copy p "DPP - Fundamentos - 08 - Sistemas Processuais"
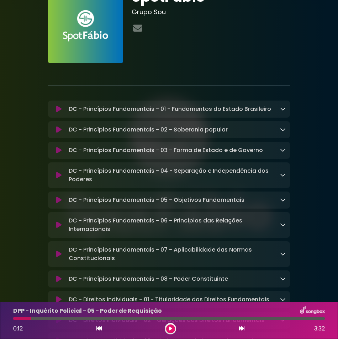
scroll to position [107, 0]
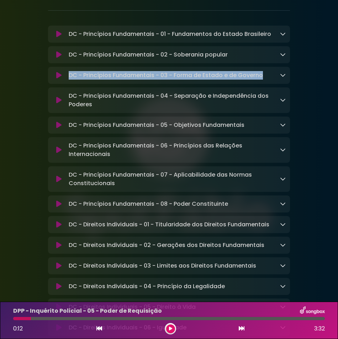
drag, startPoint x: 265, startPoint y: 75, endPoint x: 61, endPoint y: 76, distance: 203.7
click at [60, 76] on div "DC - Princípios Fundamentais - 03 - Forma de Estado e de Governo Loading Track.…" at bounding box center [168, 75] width 233 height 9
drag, startPoint x: 61, startPoint y: 76, endPoint x: 74, endPoint y: 74, distance: 13.3
copy div "DC - Princípios Fundamentais - 03 - Forma de Estado e de Governo"
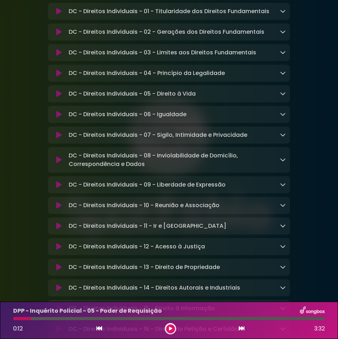
scroll to position [355, 0]
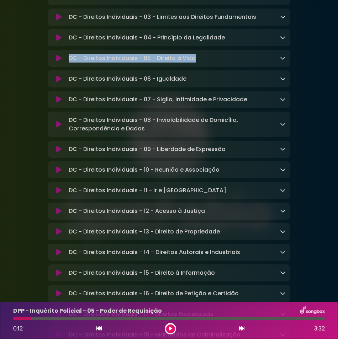
drag, startPoint x: 68, startPoint y: 62, endPoint x: 201, endPoint y: 57, distance: 133.4
click at [201, 57] on div "DC - Direitos Individuais - 05 - Direito à Vida Loading Track... Name" at bounding box center [169, 58] width 242 height 17
drag, startPoint x: 201, startPoint y: 57, endPoint x: 183, endPoint y: 59, distance: 17.9
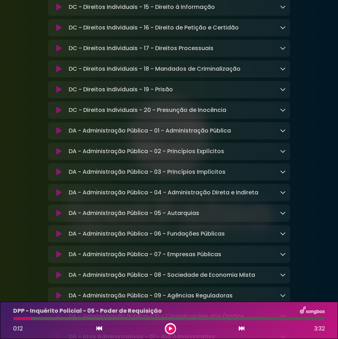
scroll to position [640, 0]
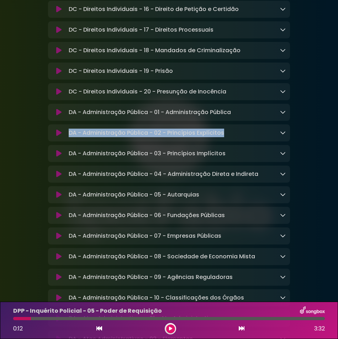
drag, startPoint x: 68, startPoint y: 141, endPoint x: 234, endPoint y: 139, distance: 165.6
click at [234, 137] on div "DA - Administração Pública - 02 - Princípios Explícitos Loading Track..." at bounding box center [176, 133] width 220 height 9
drag, startPoint x: 234, startPoint y: 139, endPoint x: 212, endPoint y: 145, distance: 22.3
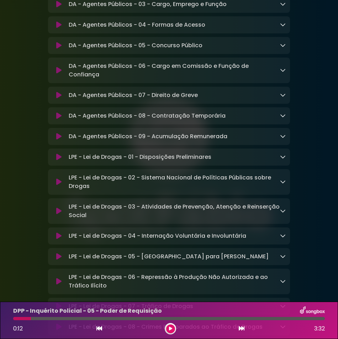
scroll to position [1351, 0]
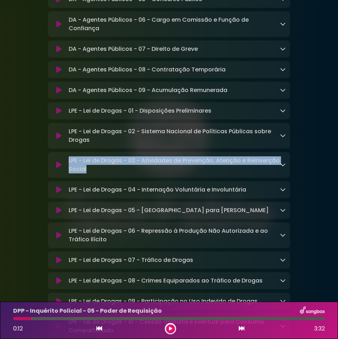
drag, startPoint x: 117, startPoint y: 184, endPoint x: 55, endPoint y: 166, distance: 64.4
click at [55, 166] on div "LPE - Lei de Drogas - 03 - Atividades de Prevenção, Atenção e Reinserção Social…" at bounding box center [169, 165] width 242 height 26
drag, startPoint x: 55, startPoint y: 166, endPoint x: 80, endPoint y: 174, distance: 25.4
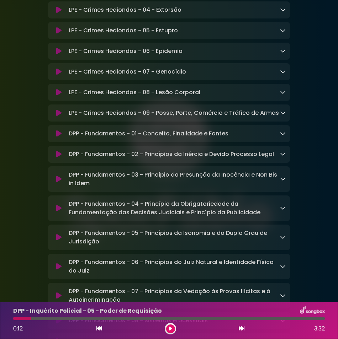
scroll to position [2737, 0]
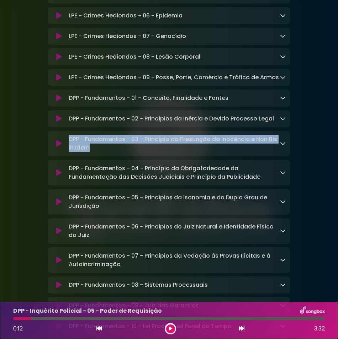
drag, startPoint x: 107, startPoint y: 176, endPoint x: 64, endPoint y: 167, distance: 43.6
click at [63, 152] on div "DPP - Fundamentos - 03 - Princípio da Presunção da Inocência e Non Bis in Idem …" at bounding box center [168, 143] width 233 height 17
drag, startPoint x: 64, startPoint y: 167, endPoint x: 73, endPoint y: 170, distance: 9.3
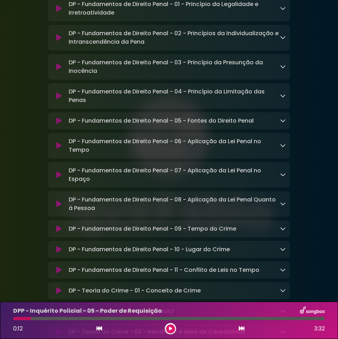
scroll to position [4158, 0]
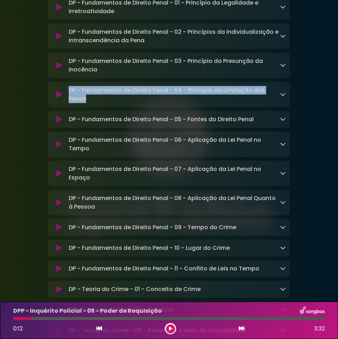
drag, startPoint x: 99, startPoint y: 143, endPoint x: 58, endPoint y: 127, distance: 44.7
click at [58, 107] on div "DP - Fundamentos de Direito Penal - 04 - Princípio da Limitação das Penas Loadi…" at bounding box center [169, 95] width 242 height 26
drag, startPoint x: 58, startPoint y: 127, endPoint x: 81, endPoint y: 128, distance: 23.9
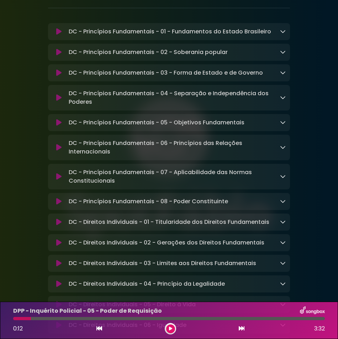
scroll to position [142, 0]
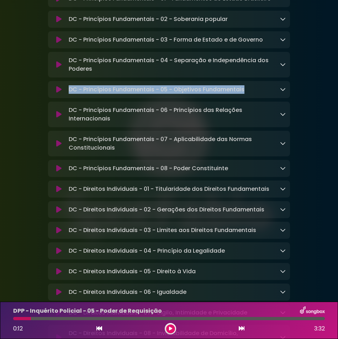
drag, startPoint x: 256, startPoint y: 90, endPoint x: 56, endPoint y: 88, distance: 199.7
click at [56, 88] on div "DC - Princípios Fundamentais - 05 - Objetivos Fundamentais Loading Track..." at bounding box center [168, 89] width 233 height 9
drag, startPoint x: 57, startPoint y: 88, endPoint x: 94, endPoint y: 89, distance: 37.3
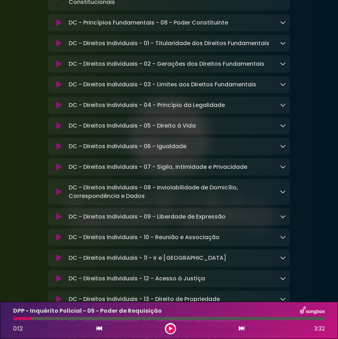
scroll to position [391, 0]
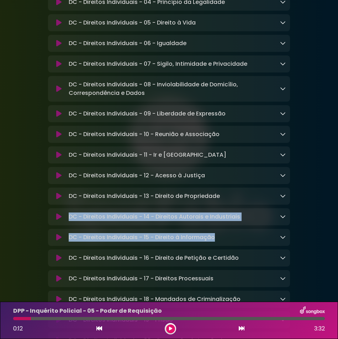
drag, startPoint x: 223, startPoint y: 241, endPoint x: 52, endPoint y: 220, distance: 173.0
drag, startPoint x: 52, startPoint y: 220, endPoint x: 103, endPoint y: 227, distance: 51.7
click at [102, 221] on p "DC - Direitos Individuais - 14 - Direitos Autorais e Industriais Loading Track.…" at bounding box center [154, 217] width 171 height 9
click at [228, 241] on div "DC - Direitos Individuais - 15 - Direito à Informação Loading Track..." at bounding box center [176, 237] width 220 height 9
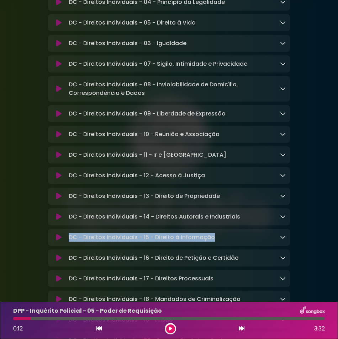
drag, startPoint x: 225, startPoint y: 244, endPoint x: 66, endPoint y: 240, distance: 158.9
click at [66, 240] on div "DC - Direitos Individuais - 15 - Direito à Informação Loading Track..." at bounding box center [176, 237] width 220 height 9
drag, startPoint x: 66, startPoint y: 240, endPoint x: 81, endPoint y: 242, distance: 15.8
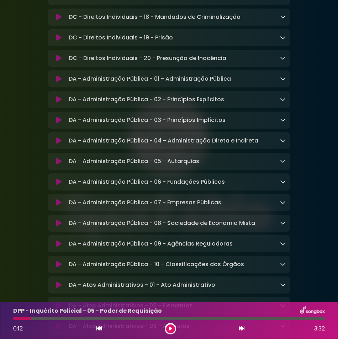
scroll to position [675, 0]
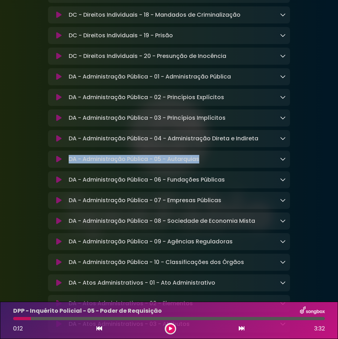
drag, startPoint x: 218, startPoint y: 170, endPoint x: 41, endPoint y: 168, distance: 177.0
drag, startPoint x: 41, startPoint y: 168, endPoint x: 115, endPoint y: 175, distance: 73.8
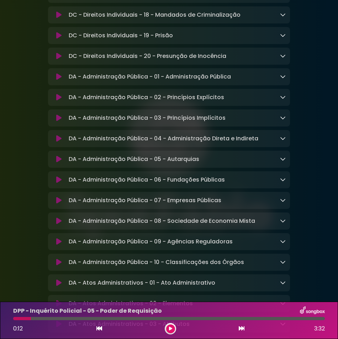
drag, startPoint x: 115, startPoint y: 175, endPoint x: 198, endPoint y: 135, distance: 91.6
click at [198, 127] on div "DA - Administração Pública - 03 - Princípios Implícitos Loading Track..." at bounding box center [169, 117] width 242 height 17
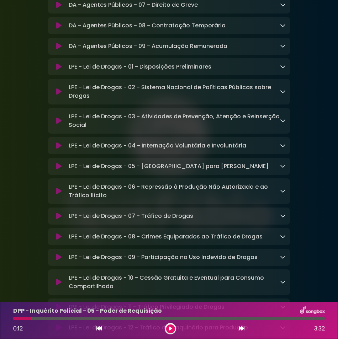
scroll to position [1386, 0]
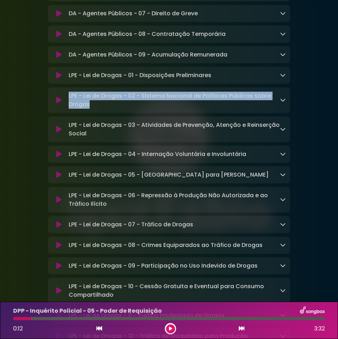
drag, startPoint x: 117, startPoint y: 118, endPoint x: 55, endPoint y: 105, distance: 63.6
click at [55, 105] on div "LPE - Lei de Drogas - 02 - Sistema Nacional de Políticas Públicas sobre Drogas …" at bounding box center [168, 100] width 233 height 17
drag, startPoint x: 55, startPoint y: 105, endPoint x: 74, endPoint y: 111, distance: 19.7
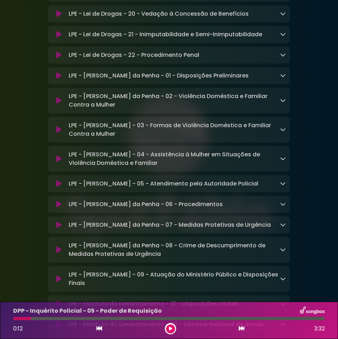
scroll to position [1955, 0]
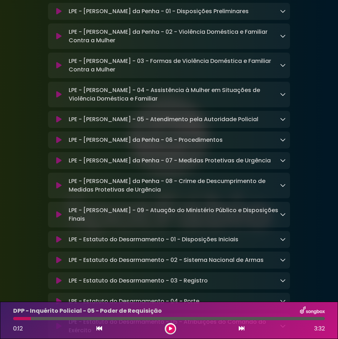
drag, startPoint x: 185, startPoint y: 119, endPoint x: 62, endPoint y: 106, distance: 123.8
click at [62, 103] on div "LPE - Lei Maria da Penha - 04 - Assistência à Mulher em Situações de Violência …" at bounding box center [168, 94] width 233 height 17
drag, startPoint x: 62, startPoint y: 106, endPoint x: 76, endPoint y: 109, distance: 14.4
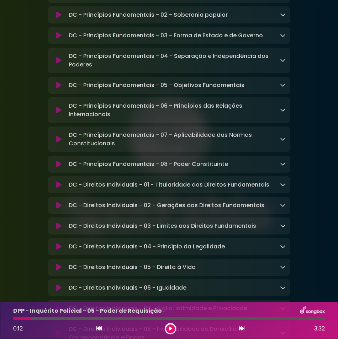
scroll to position [142, 0]
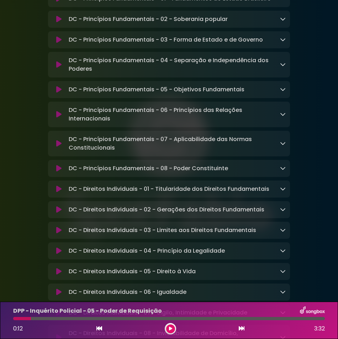
click at [242, 255] on div "DC - Direitos Individuais - 04 - Princípio da Legalidade Loading Track..." at bounding box center [176, 251] width 220 height 9
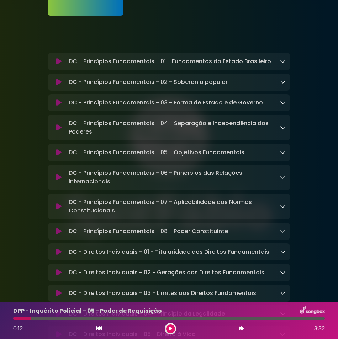
scroll to position [107, 0]
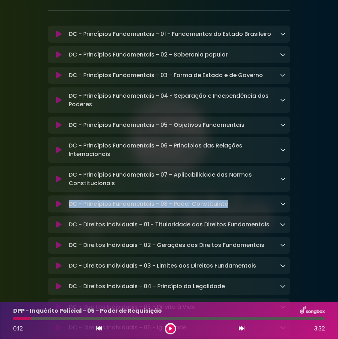
drag, startPoint x: 232, startPoint y: 206, endPoint x: 63, endPoint y: 208, distance: 169.5
click at [63, 208] on div "DC - Princípios Fundamentais - 08 - Poder Constituinte Loading Track..." at bounding box center [168, 204] width 233 height 9
drag, startPoint x: 63, startPoint y: 208, endPoint x: 92, endPoint y: 205, distance: 29.0
click at [62, 248] on button at bounding box center [59, 245] width 14 height 7
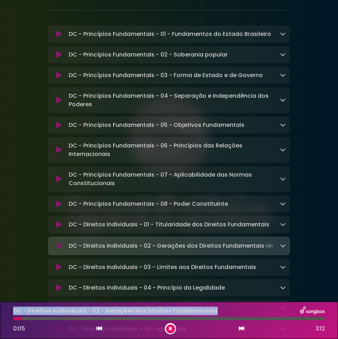
drag, startPoint x: 214, startPoint y: 311, endPoint x: 7, endPoint y: 309, distance: 207.2
click at [7, 309] on div "DC - Direitos Individuais - 02 - Gerações dos Direitos Fundamentais 0:05 3:12" at bounding box center [169, 320] width 338 height 37
drag, startPoint x: 7, startPoint y: 309, endPoint x: 23, endPoint y: 310, distance: 16.0
